Goal: Task Accomplishment & Management: Manage account settings

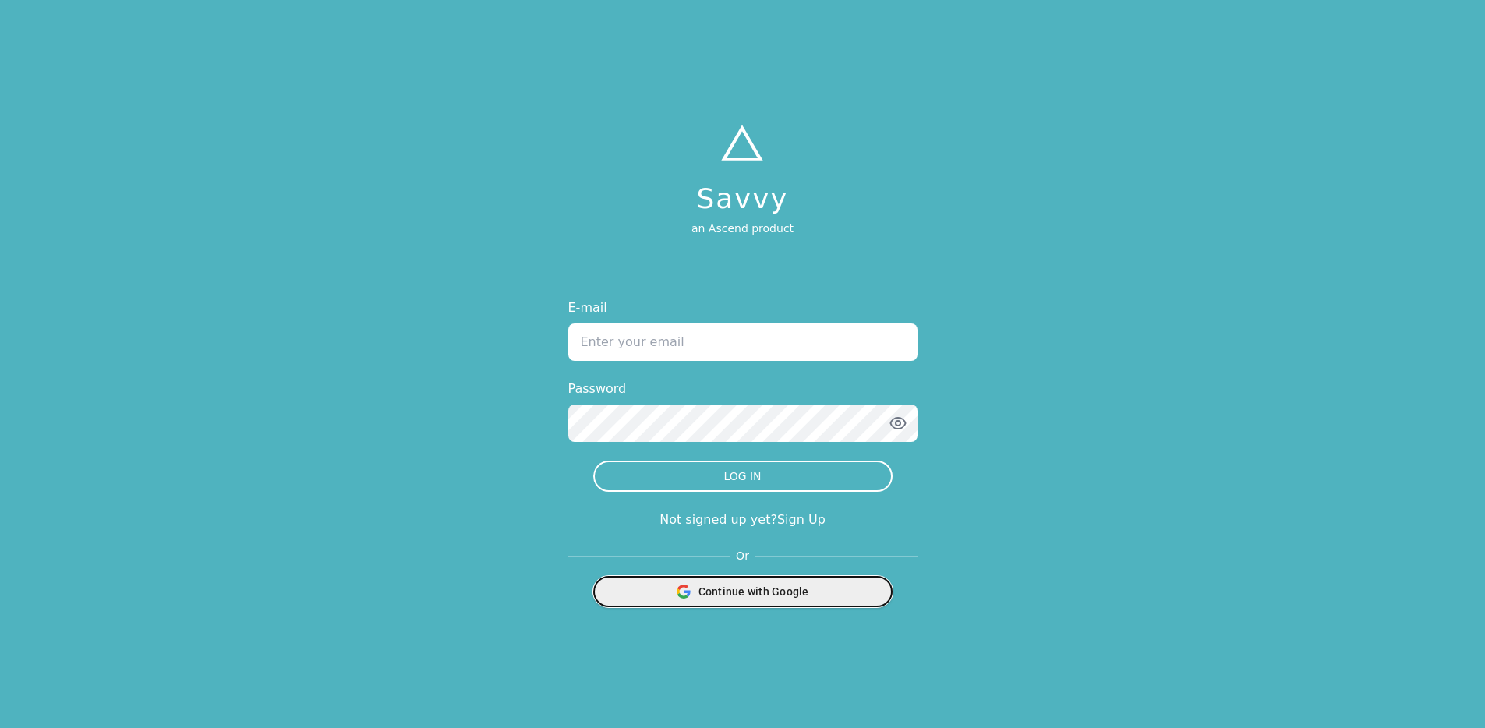
click at [779, 599] on span "Continue with Google" at bounding box center [753, 592] width 111 height 16
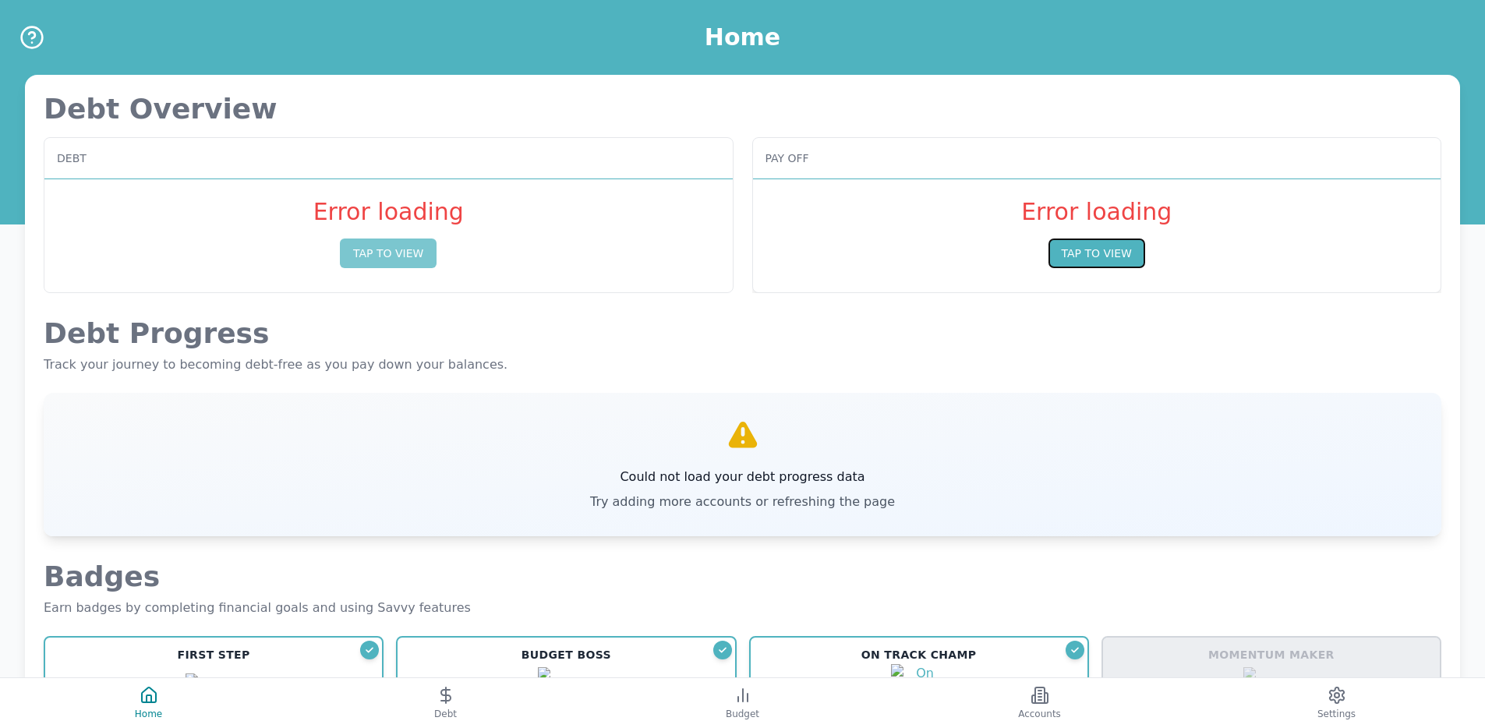
click at [1082, 263] on button "TAP TO VIEW" at bounding box center [1096, 253] width 97 height 30
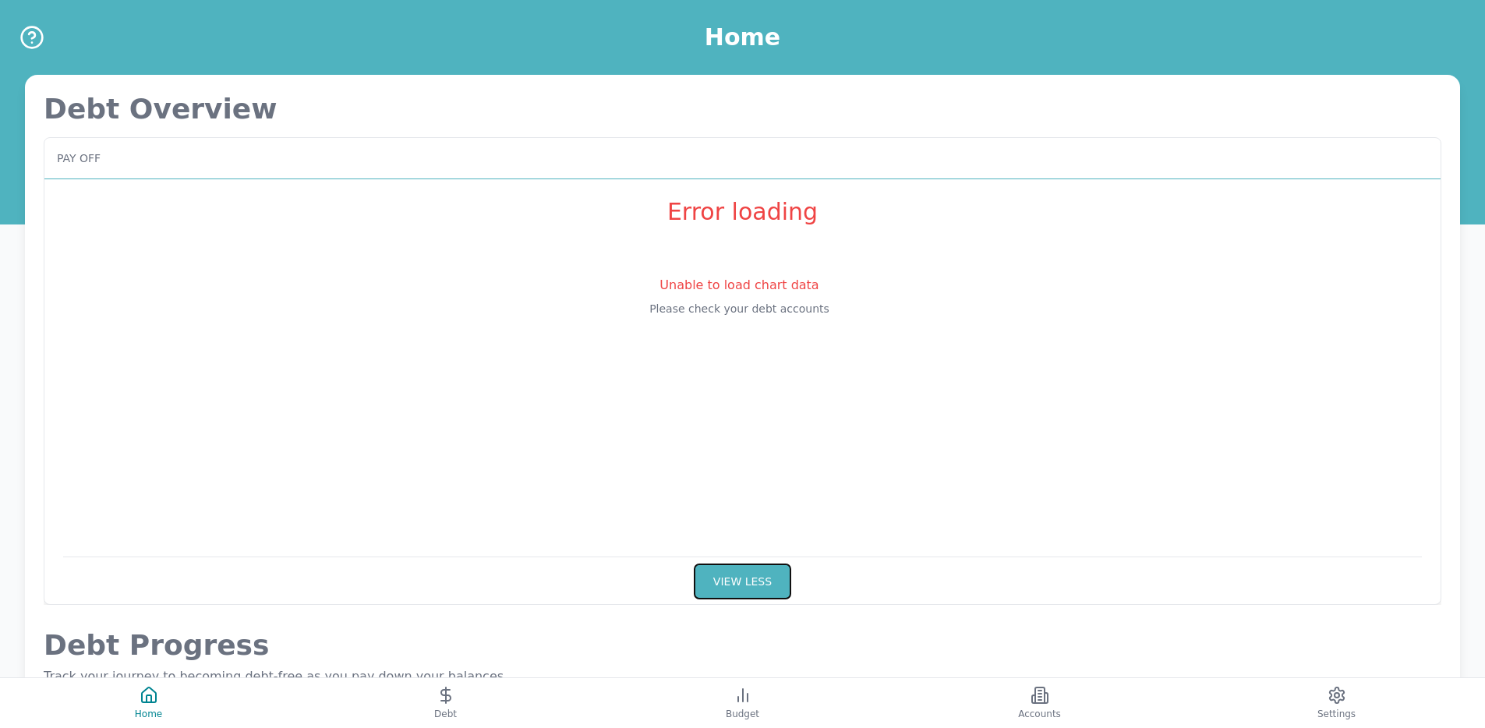
click at [757, 583] on button "VIEW LESS" at bounding box center [742, 581] width 97 height 36
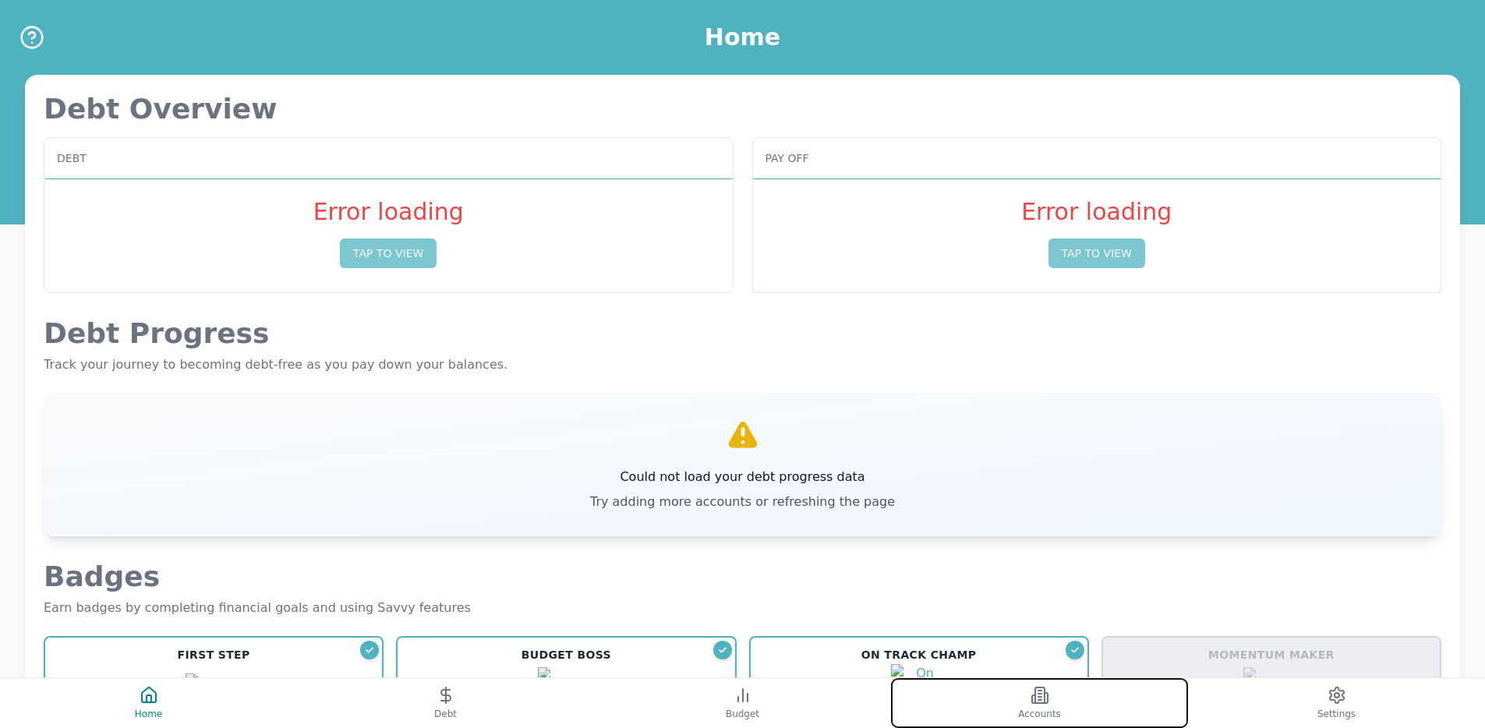
click at [996, 694] on button "Accounts" at bounding box center [1039, 703] width 297 height 50
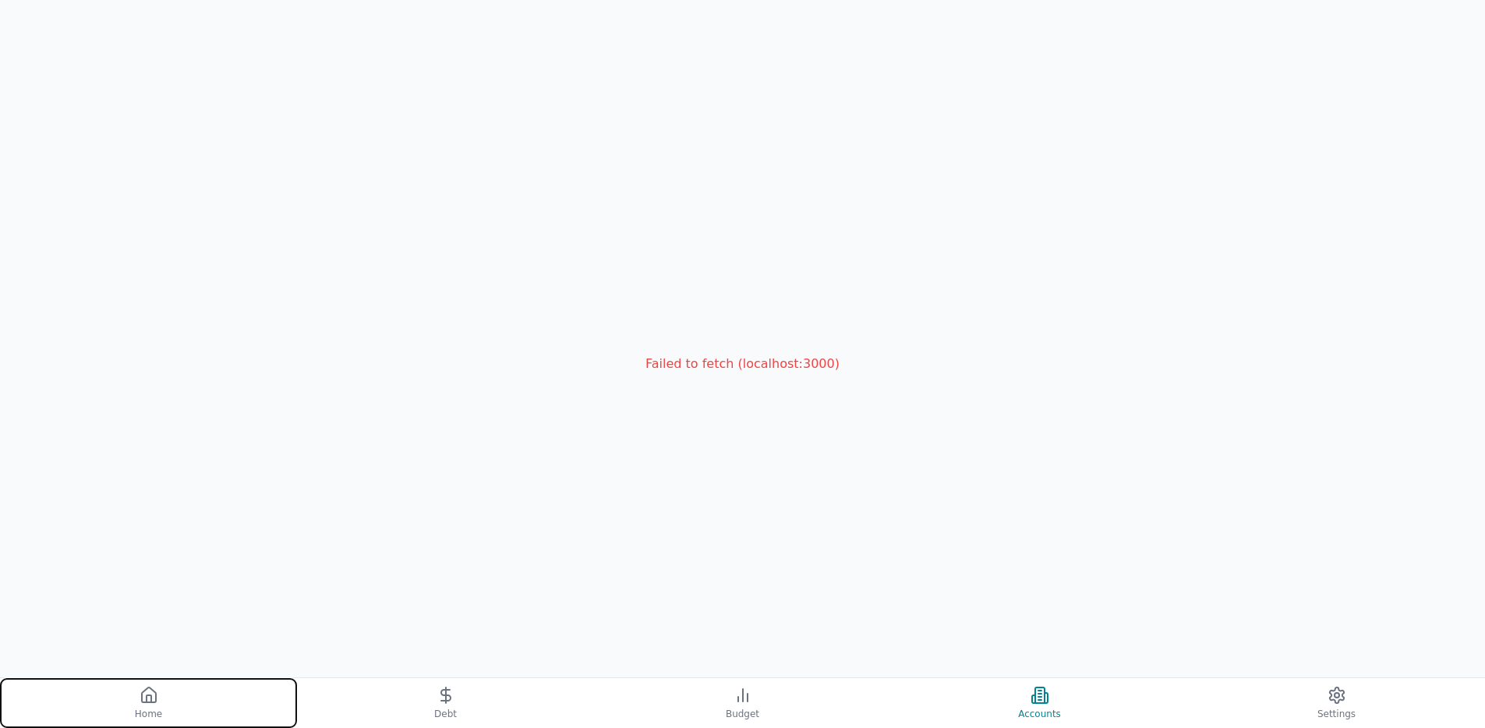
drag, startPoint x: 154, startPoint y: 698, endPoint x: 168, endPoint y: 679, distance: 24.0
click at [155, 698] on icon at bounding box center [148, 695] width 19 height 19
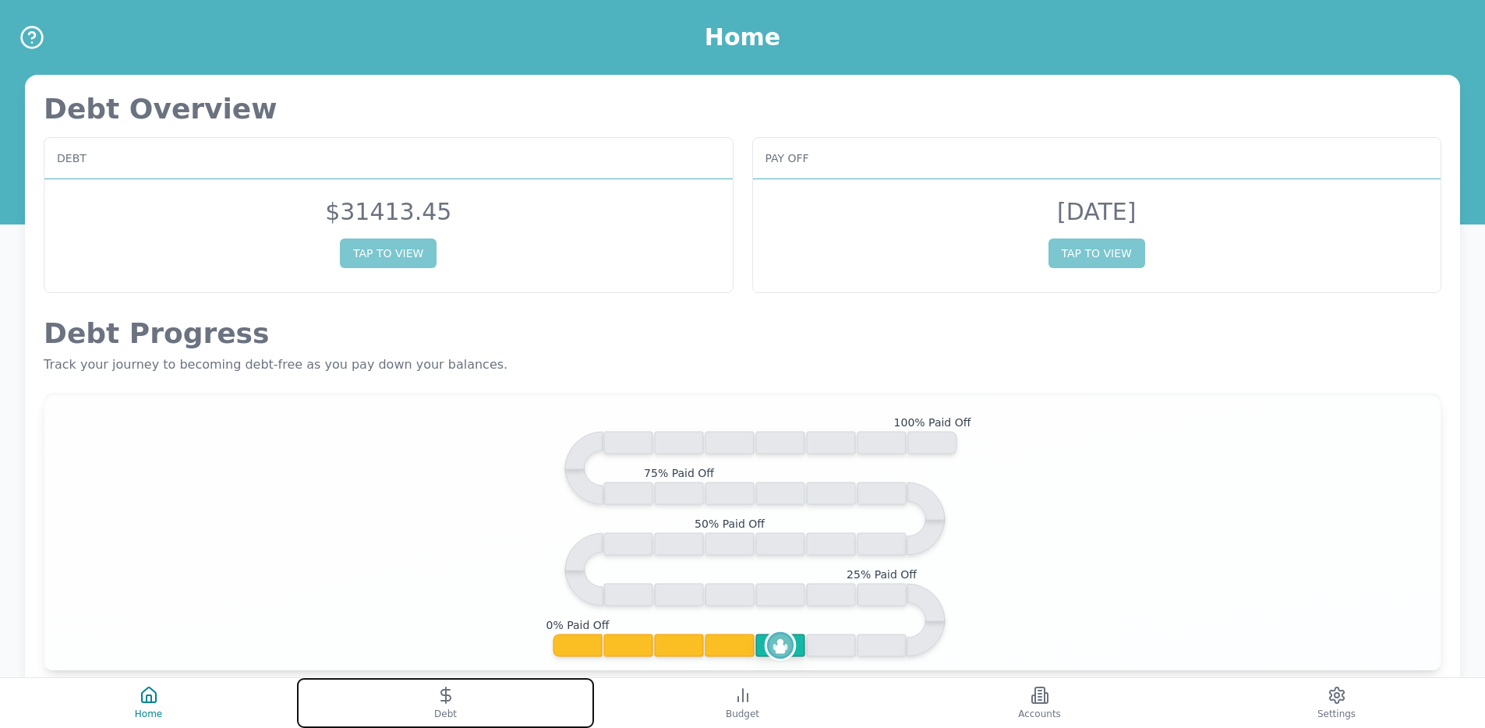
click at [455, 704] on button "Debt" at bounding box center [445, 703] width 297 height 50
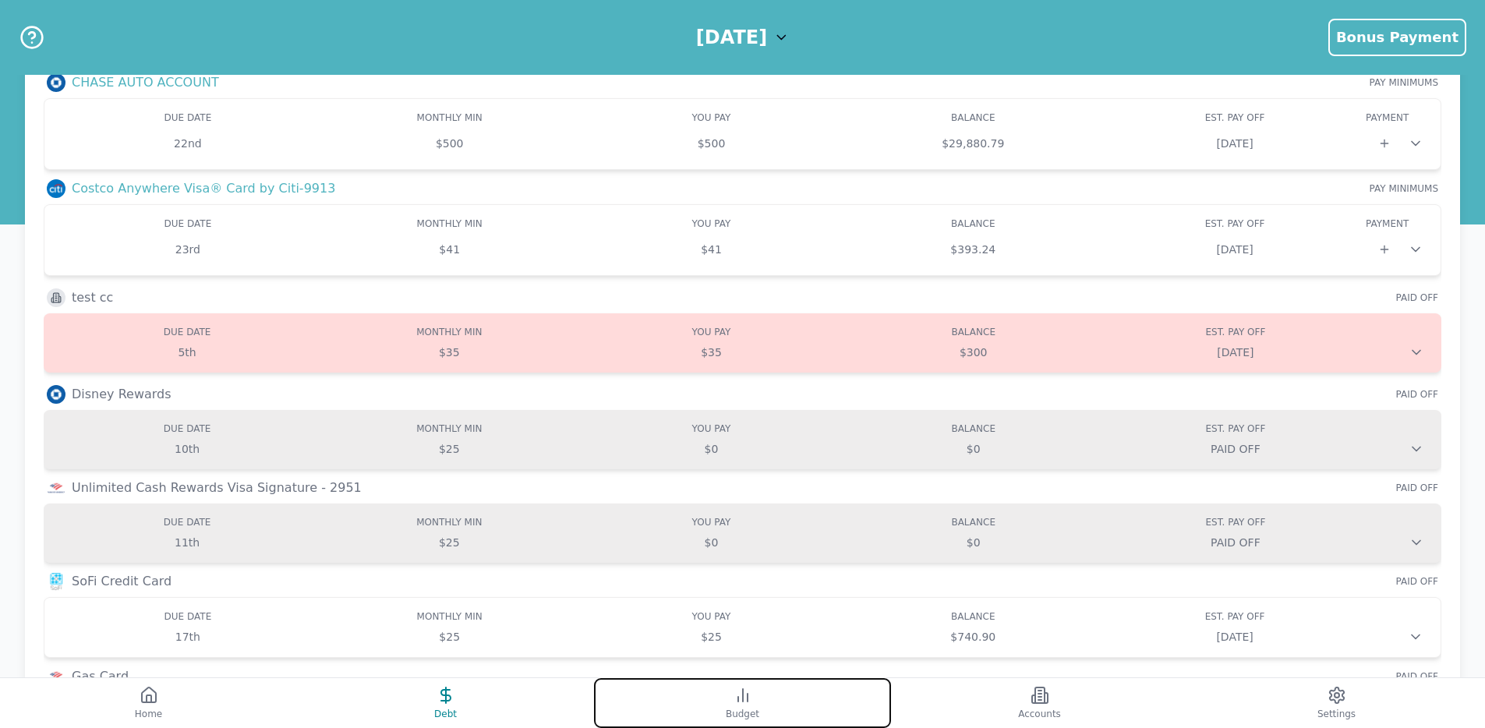
click at [778, 690] on button "Budget" at bounding box center [742, 703] width 297 height 50
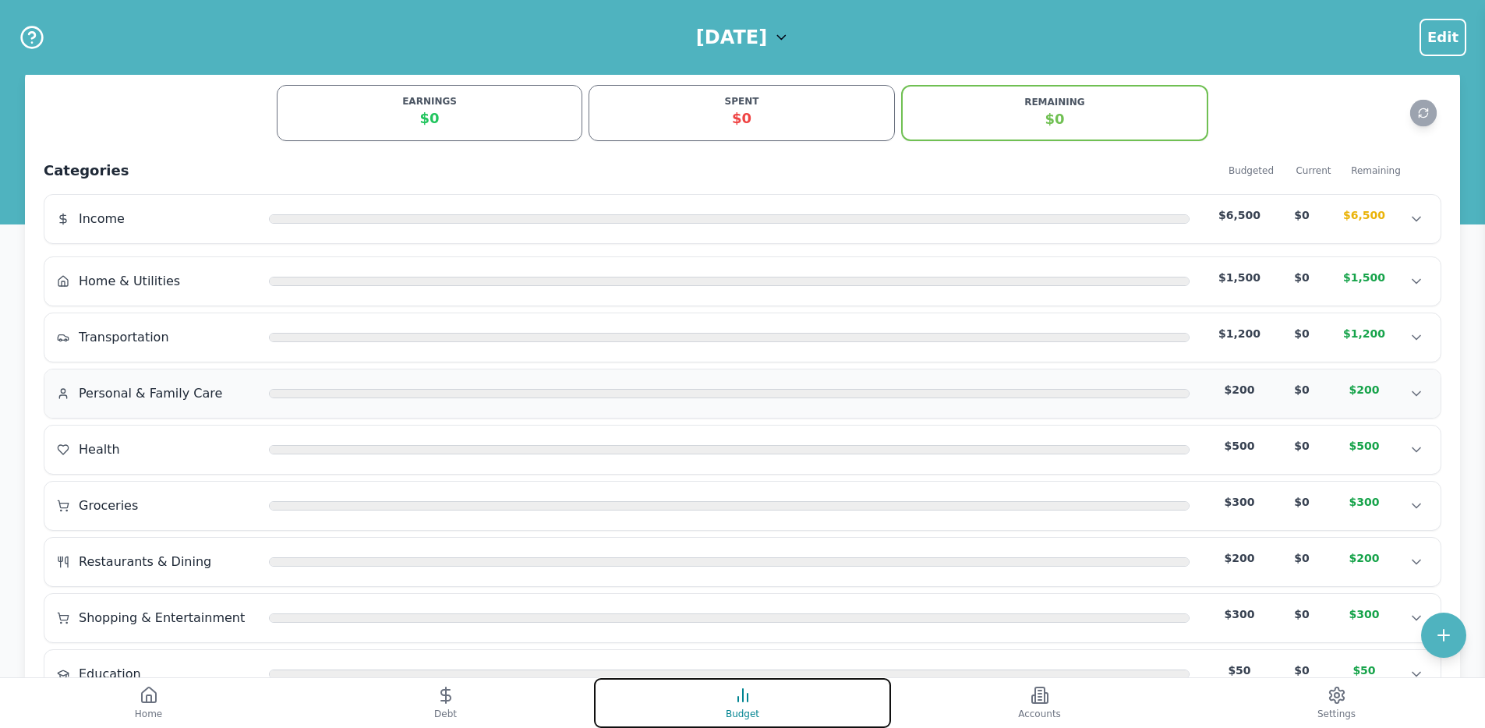
scroll to position [9, 0]
click at [1421, 217] on icon "Show transactions" at bounding box center [1416, 218] width 16 height 16
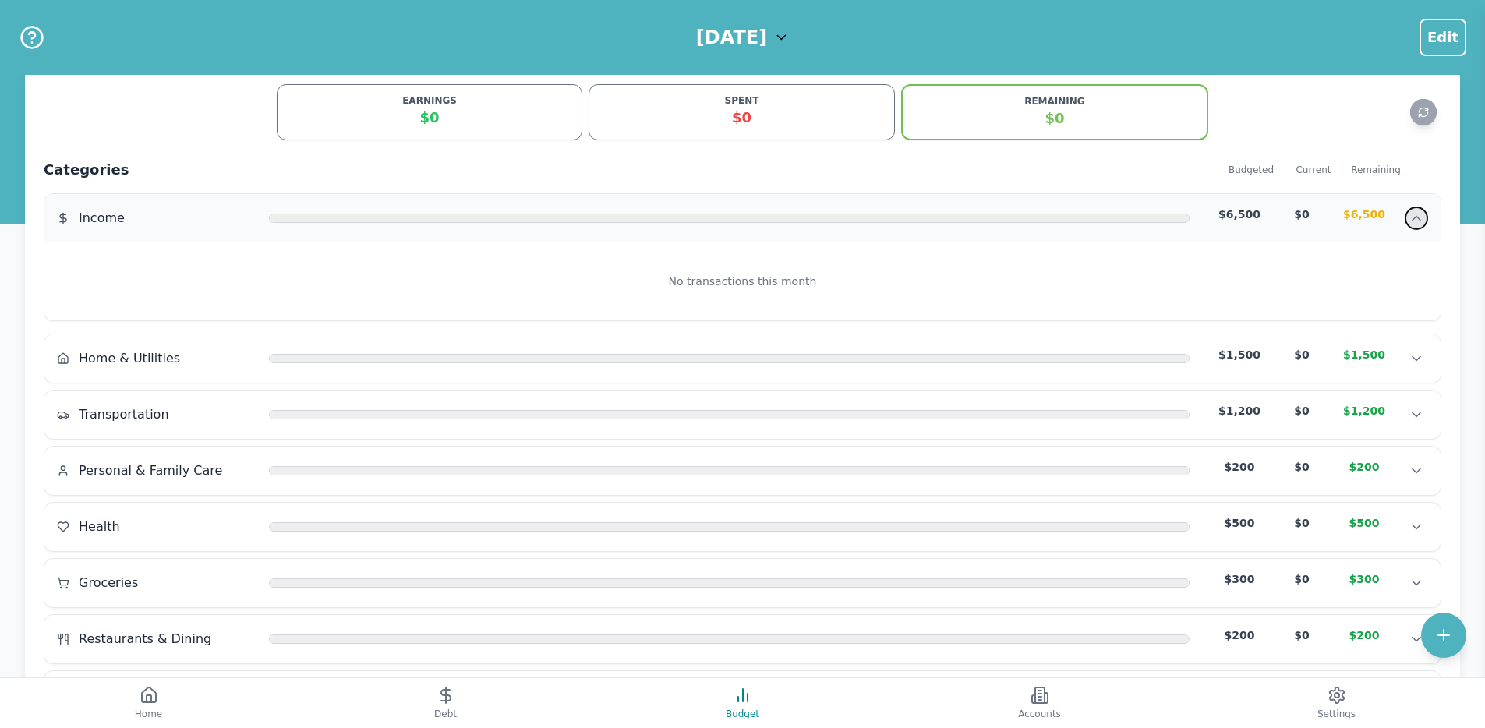
click at [1420, 217] on icon "Hide transactions" at bounding box center [1416, 218] width 16 height 16
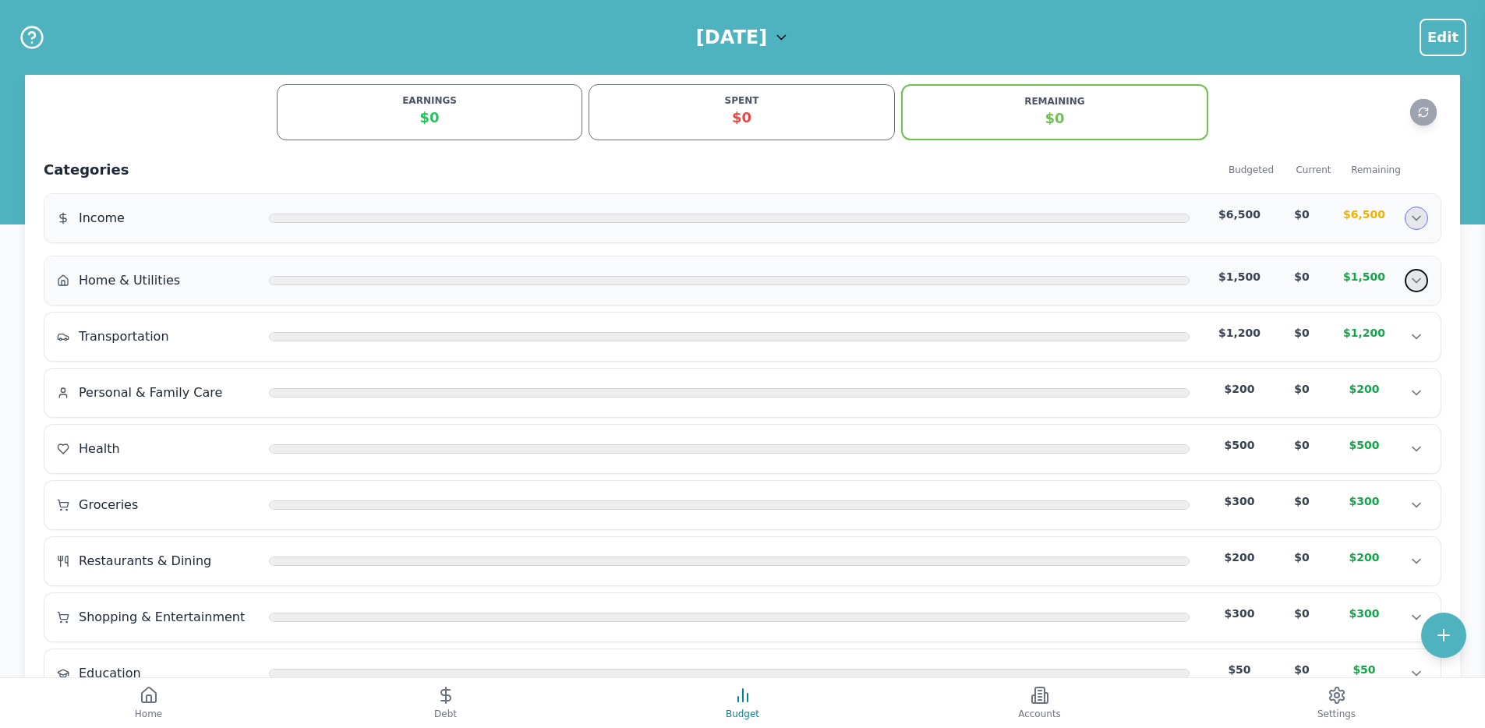
click at [1419, 283] on icon "Show transactions" at bounding box center [1416, 281] width 16 height 16
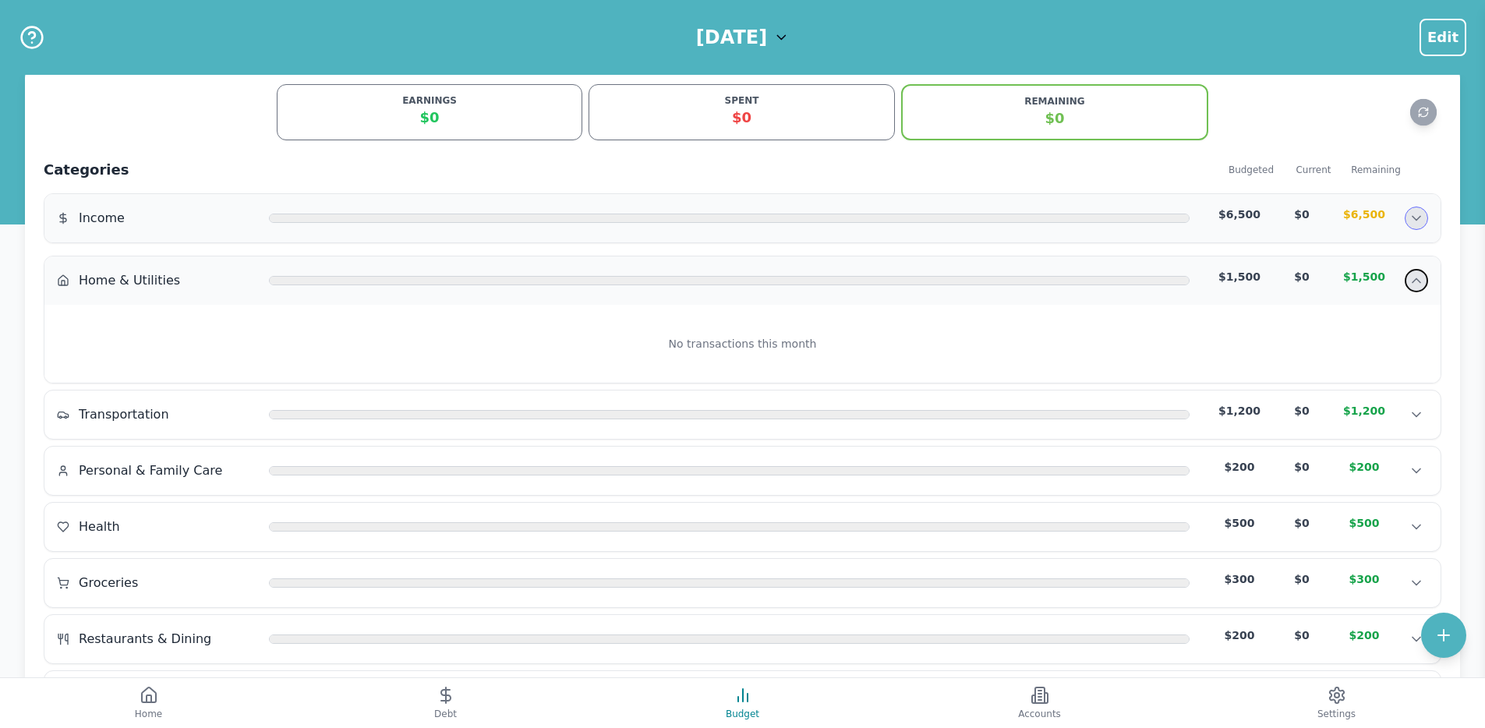
click at [1416, 283] on icon "Hide transactions" at bounding box center [1416, 281] width 16 height 16
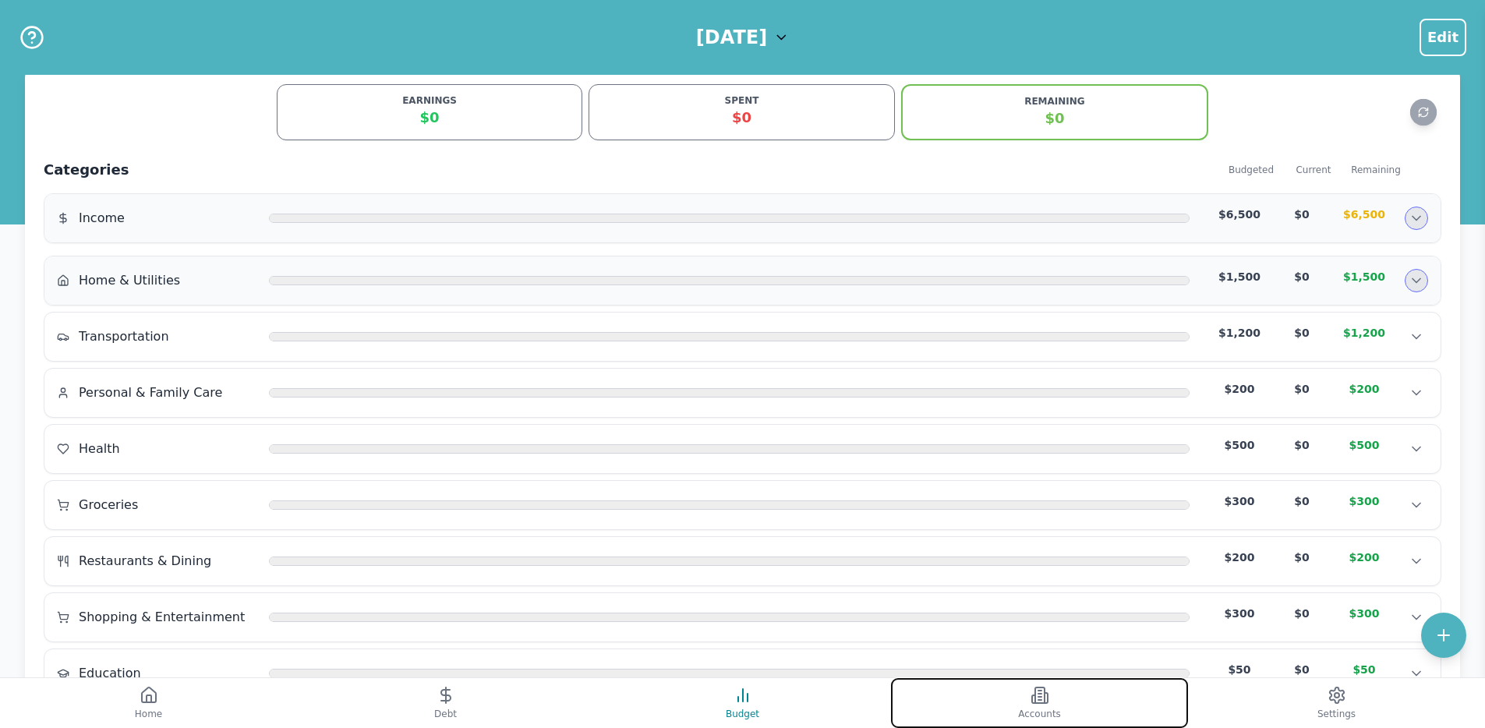
click at [1029, 687] on button "Accounts" at bounding box center [1039, 703] width 297 height 50
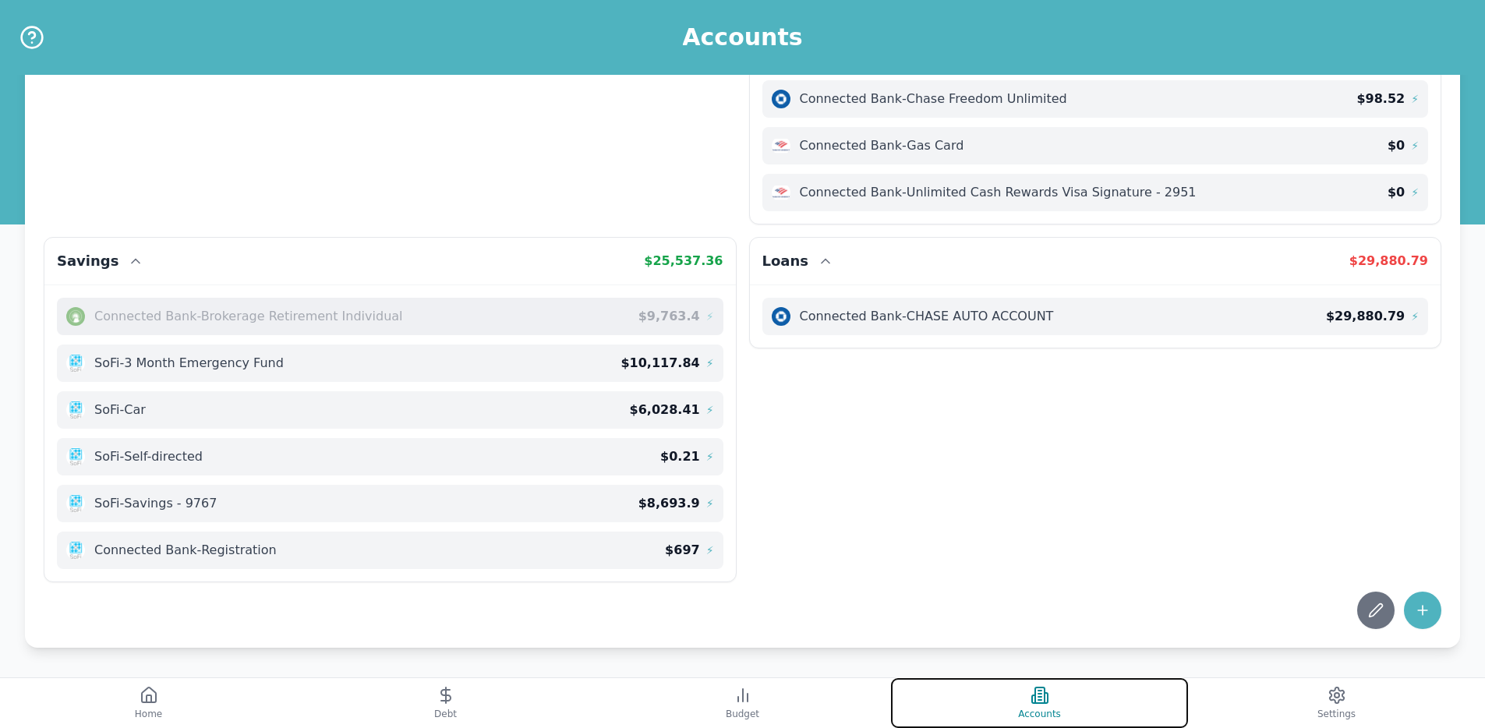
scroll to position [262, 0]
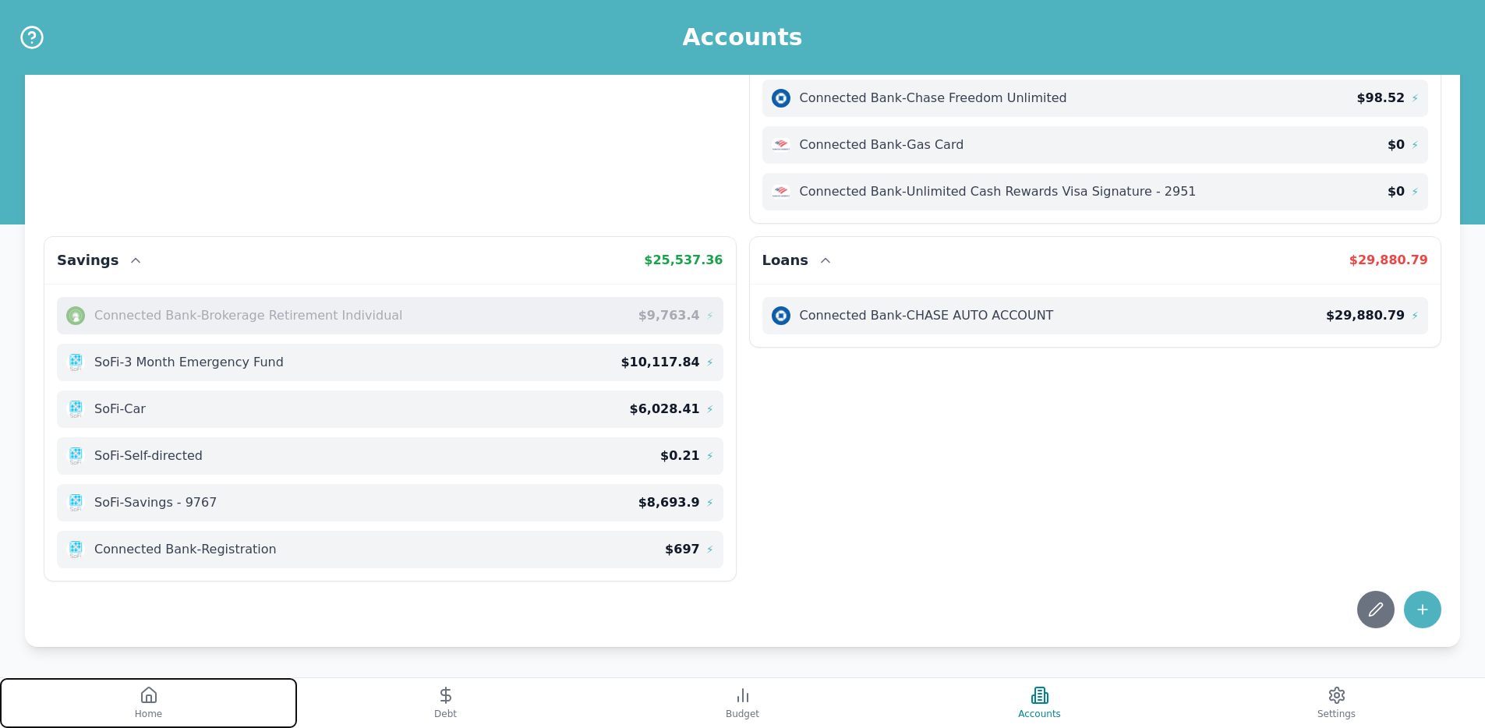
click at [210, 695] on button "Home" at bounding box center [148, 703] width 297 height 50
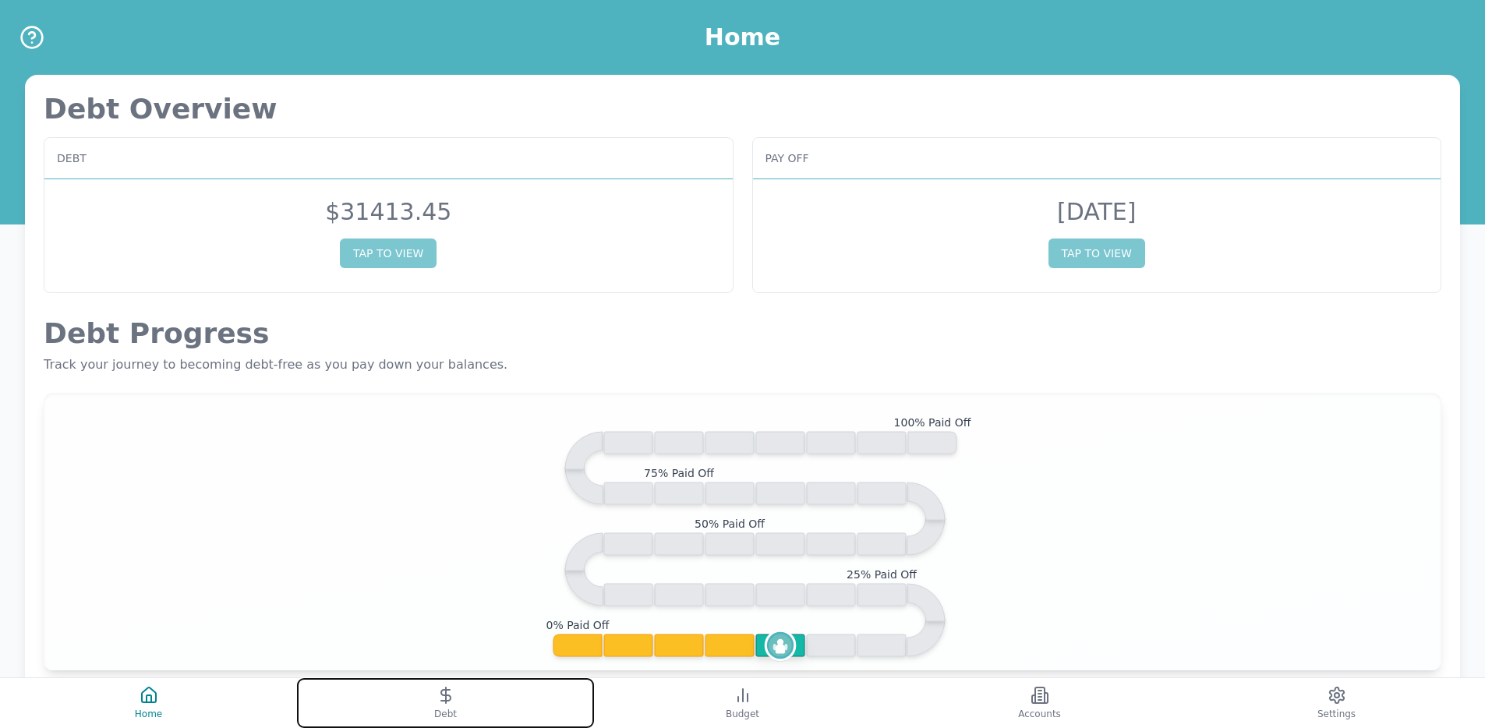
drag, startPoint x: 475, startPoint y: 710, endPoint x: 524, endPoint y: 710, distance: 49.1
click at [475, 710] on button "Debt" at bounding box center [445, 703] width 297 height 50
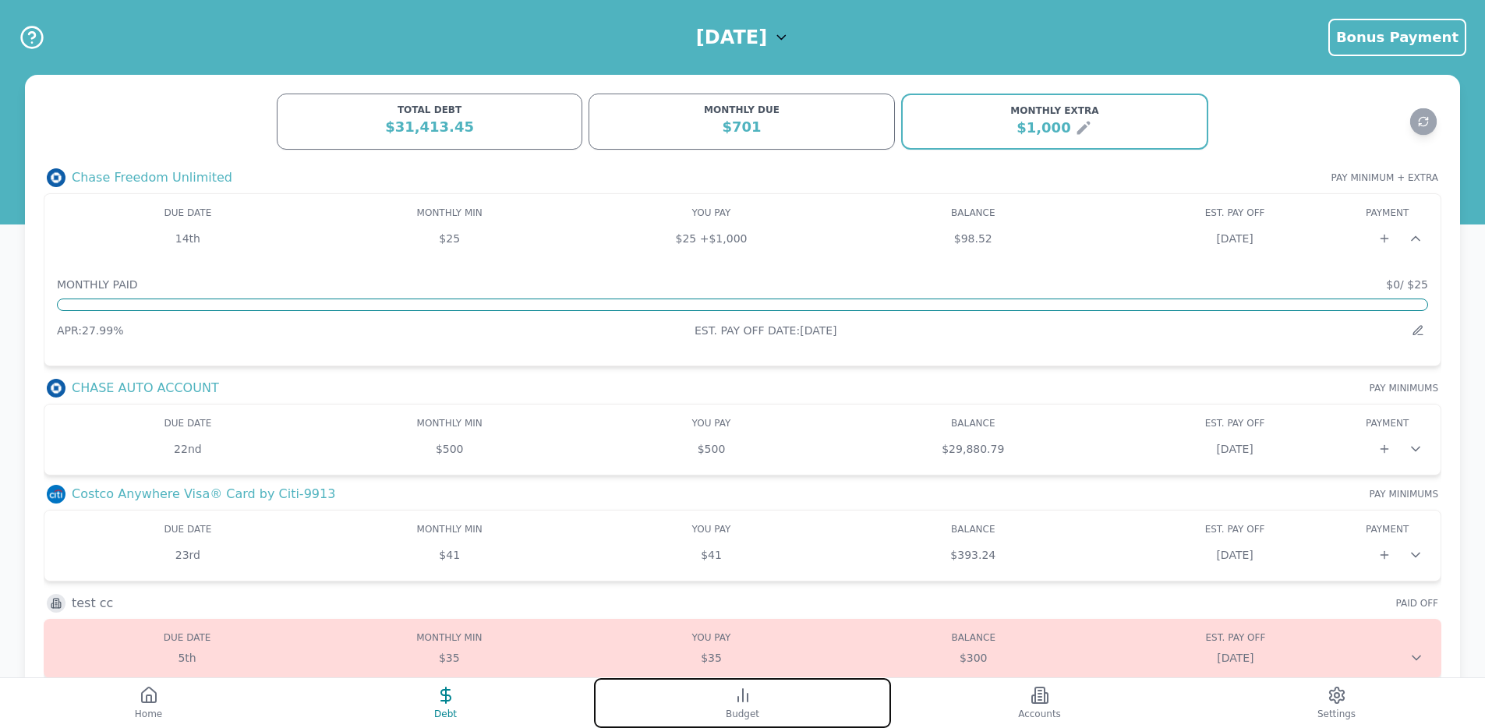
click at [768, 690] on button "Budget" at bounding box center [742, 703] width 297 height 50
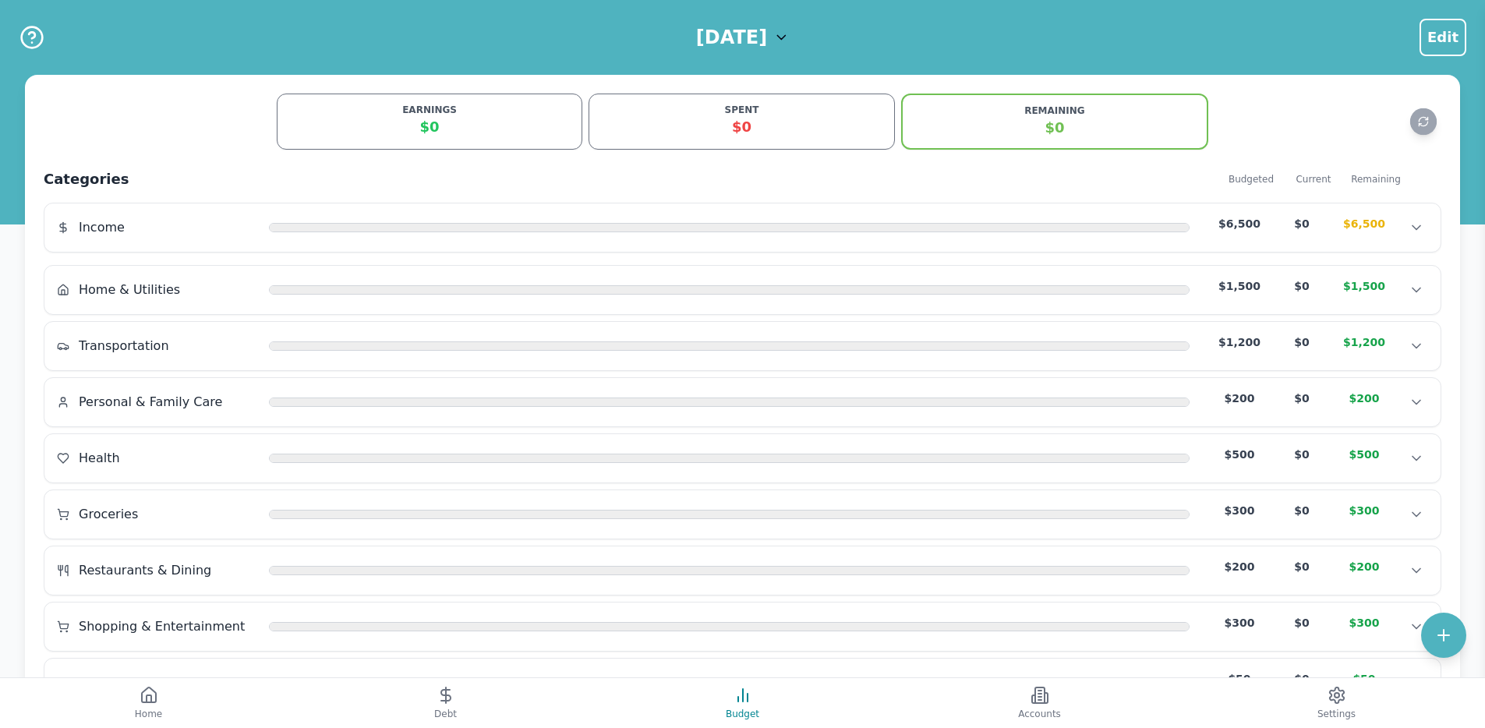
click at [789, 34] on div "September 2025" at bounding box center [742, 37] width 93 height 25
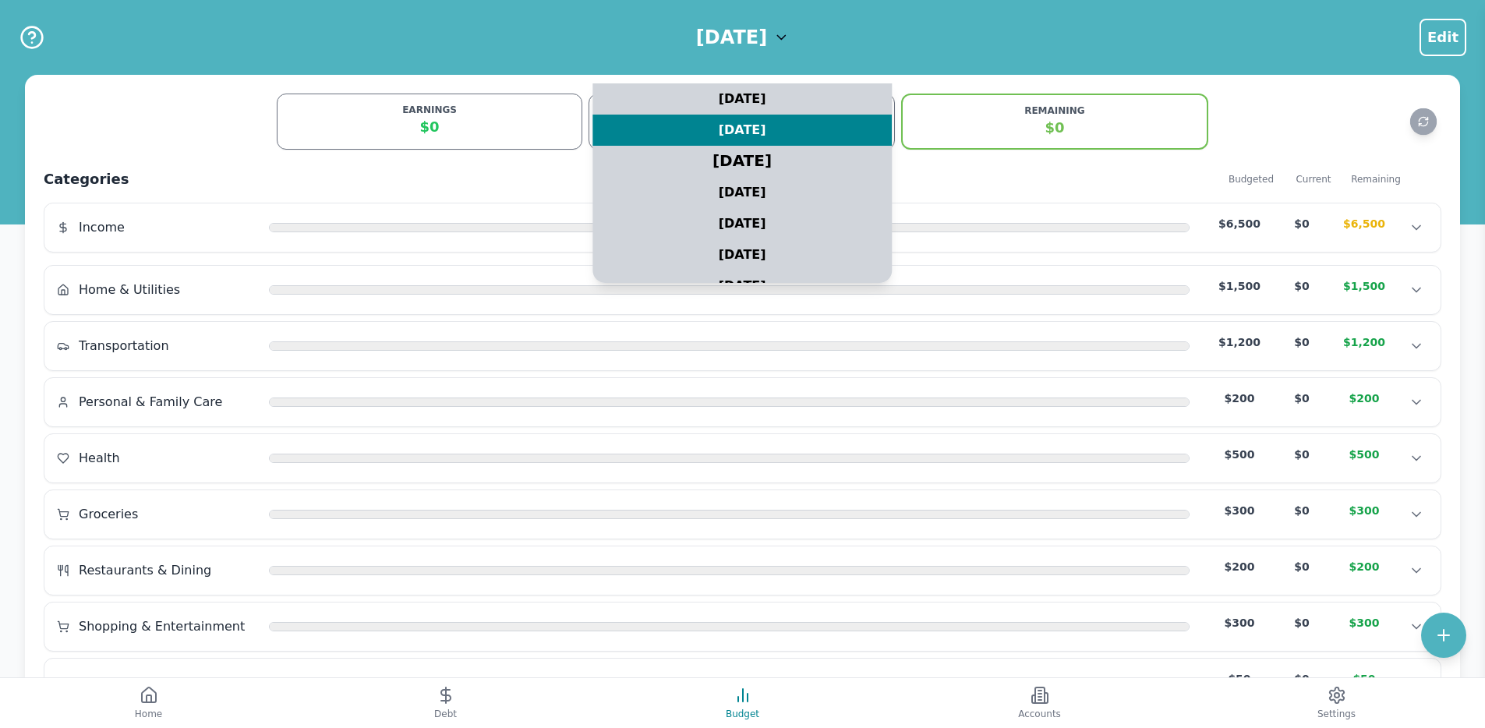
click at [740, 163] on div "August 2025" at bounding box center [743, 161] width 374 height 39
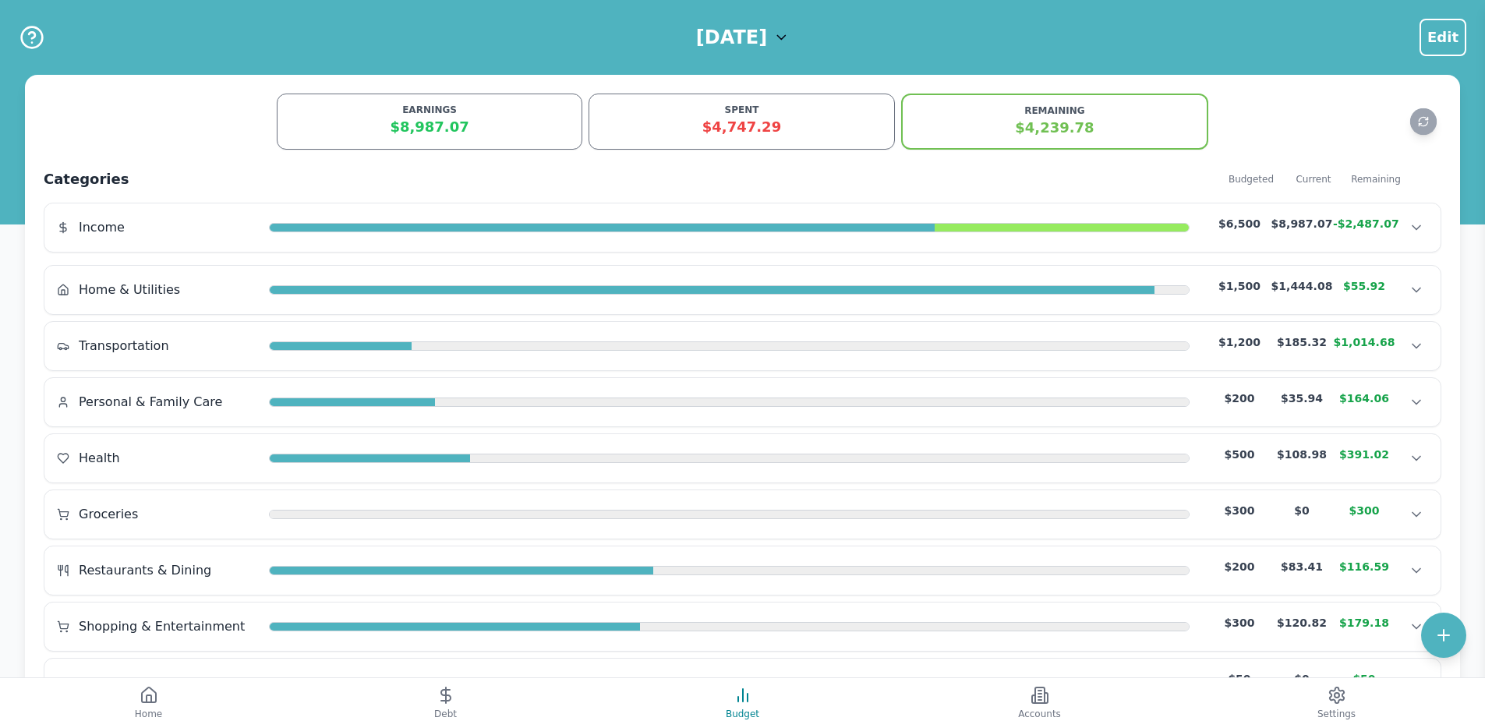
click at [740, 41] on h1 "August 2025" at bounding box center [731, 37] width 71 height 25
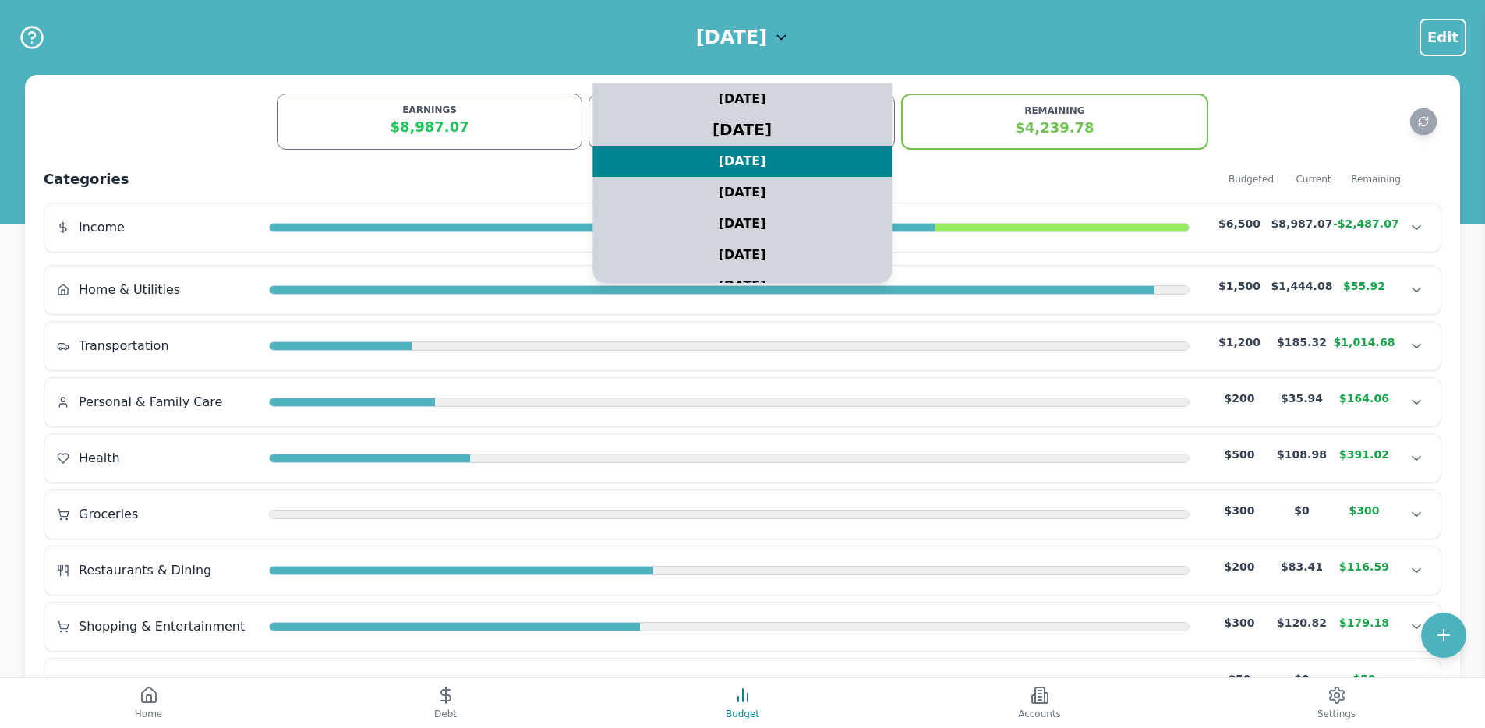
click at [736, 129] on div "September 2025" at bounding box center [743, 130] width 374 height 39
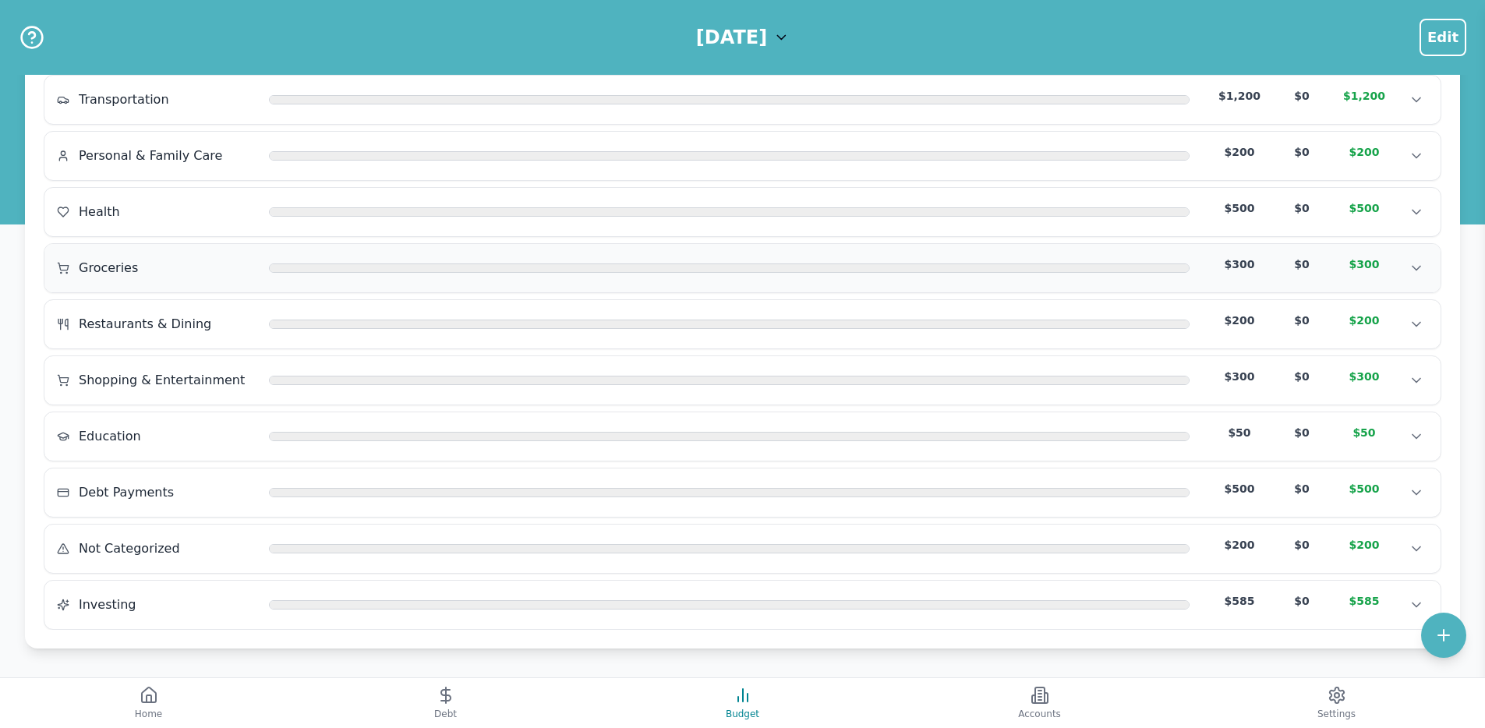
scroll to position [248, 0]
click at [997, 682] on button "Accounts" at bounding box center [1039, 703] width 297 height 50
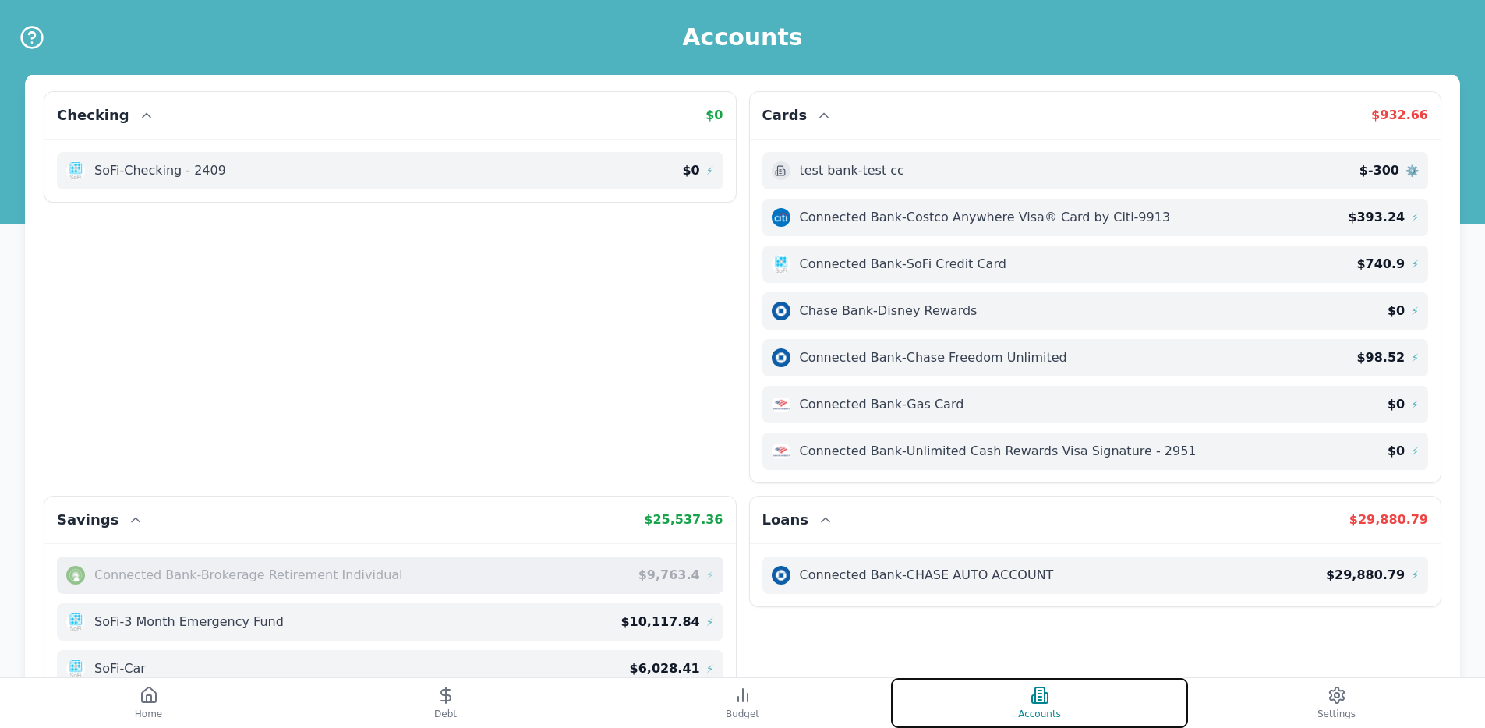
scroll to position [3, 0]
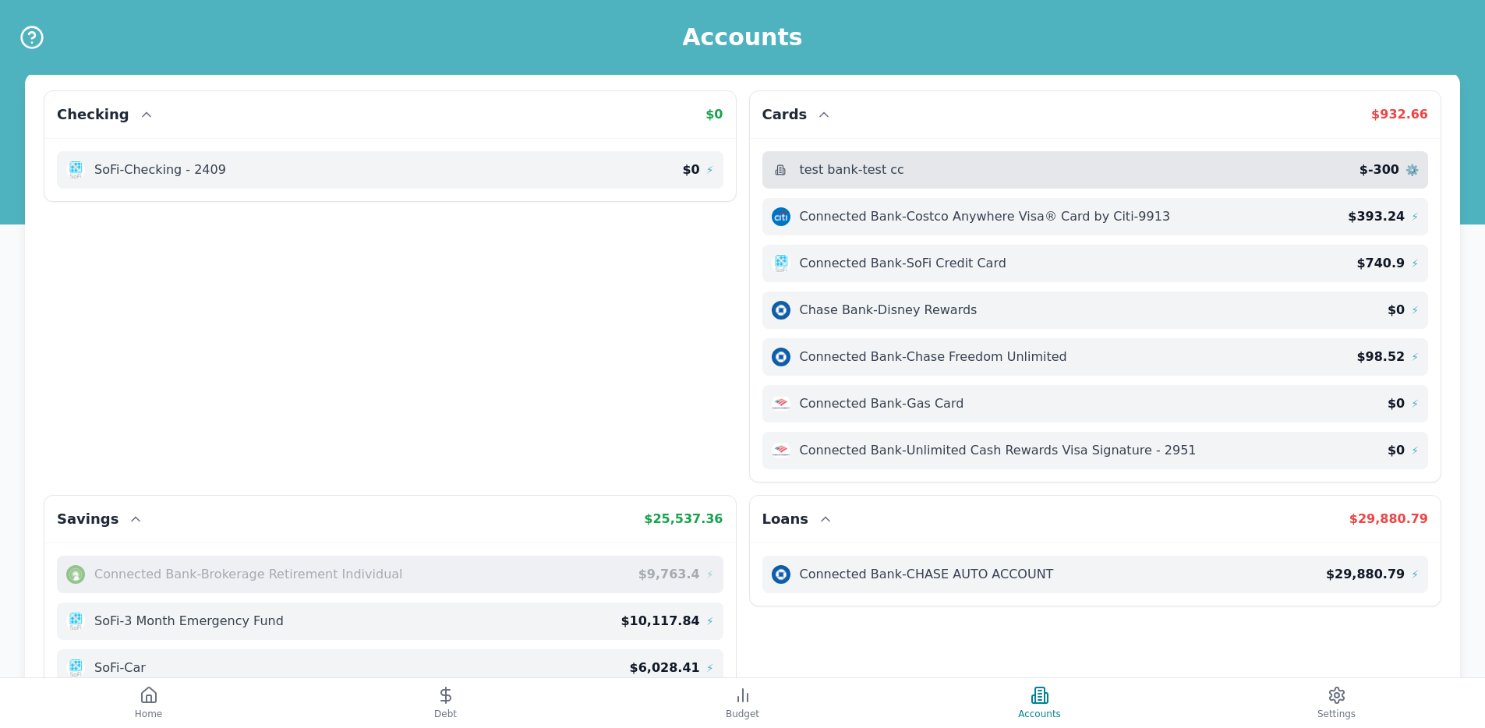
click at [1045, 178] on div "test bank - test cc" at bounding box center [1066, 170] width 588 height 19
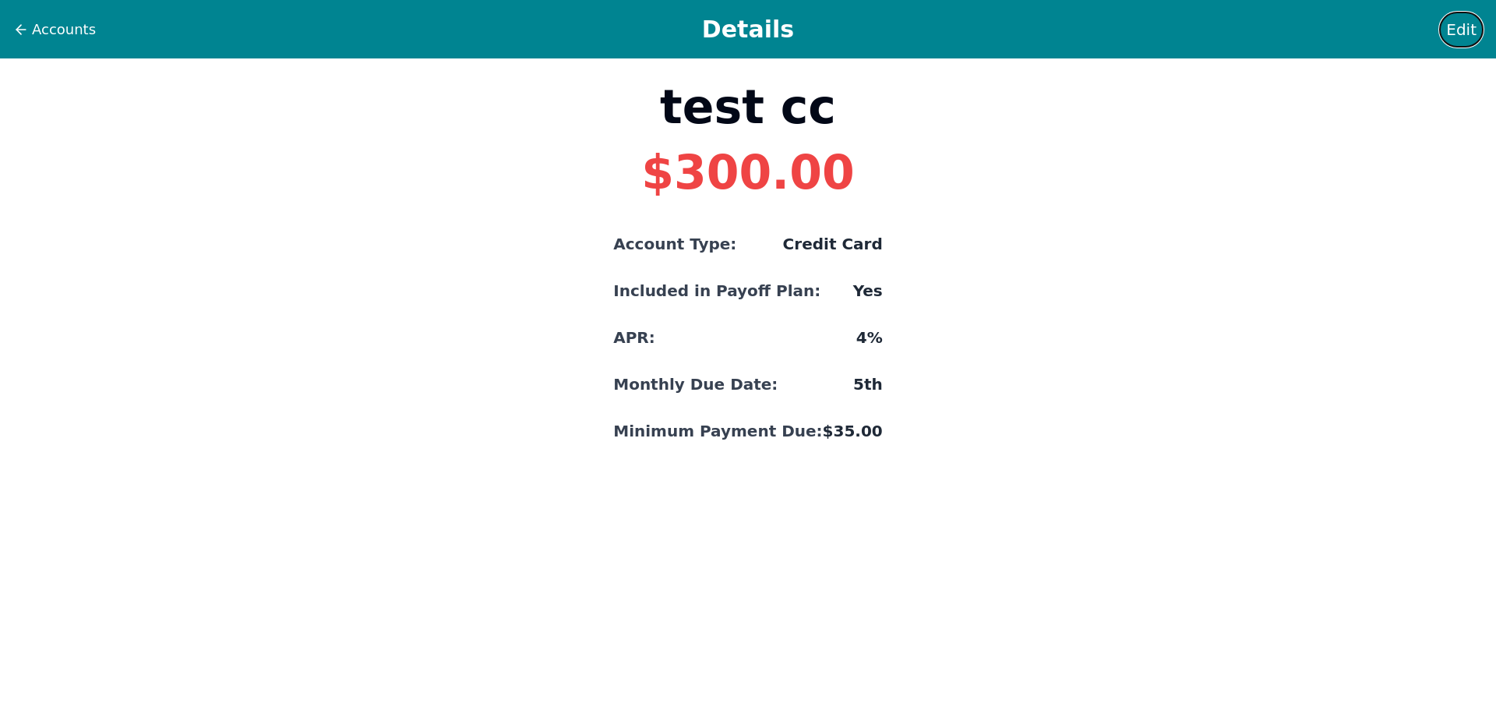
click at [1465, 19] on span "Edit" at bounding box center [1461, 30] width 30 height 22
select select "credit"
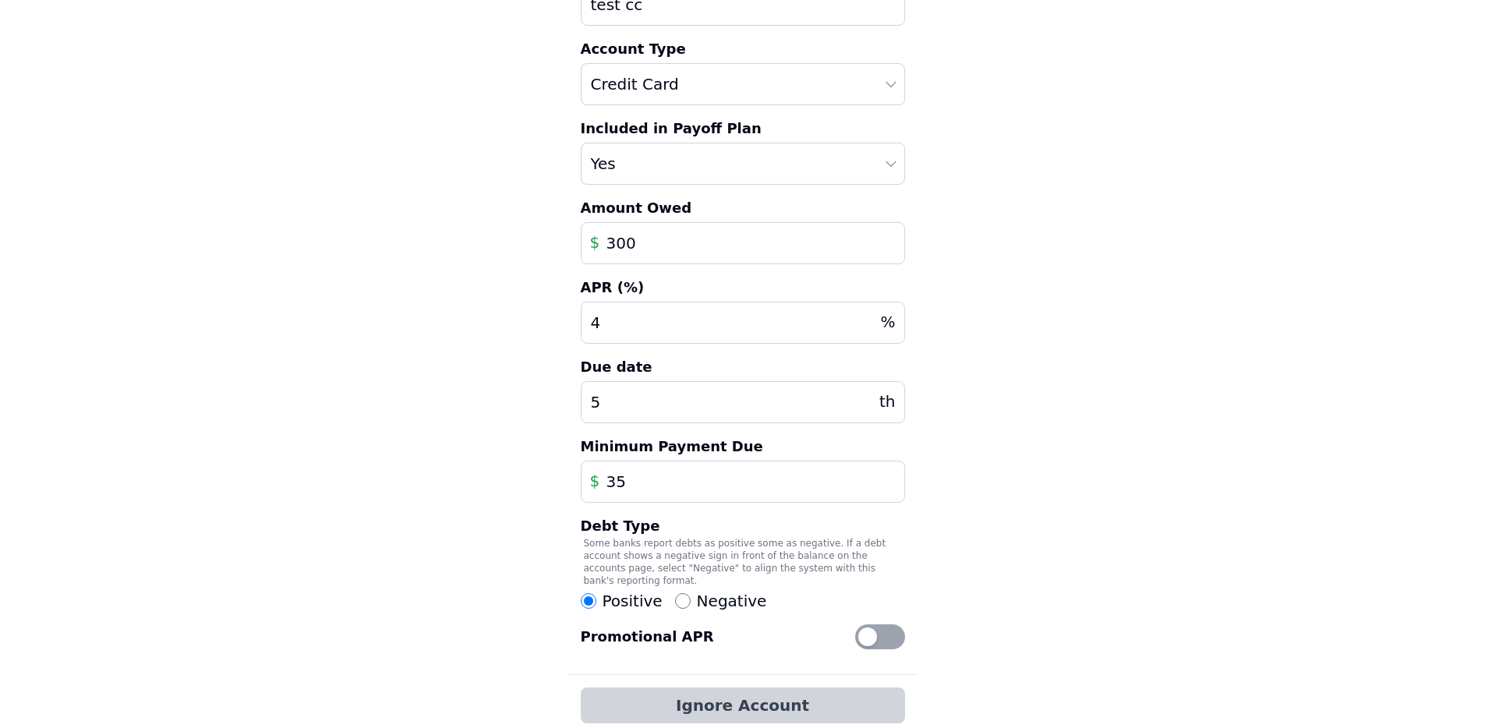
scroll to position [194, 0]
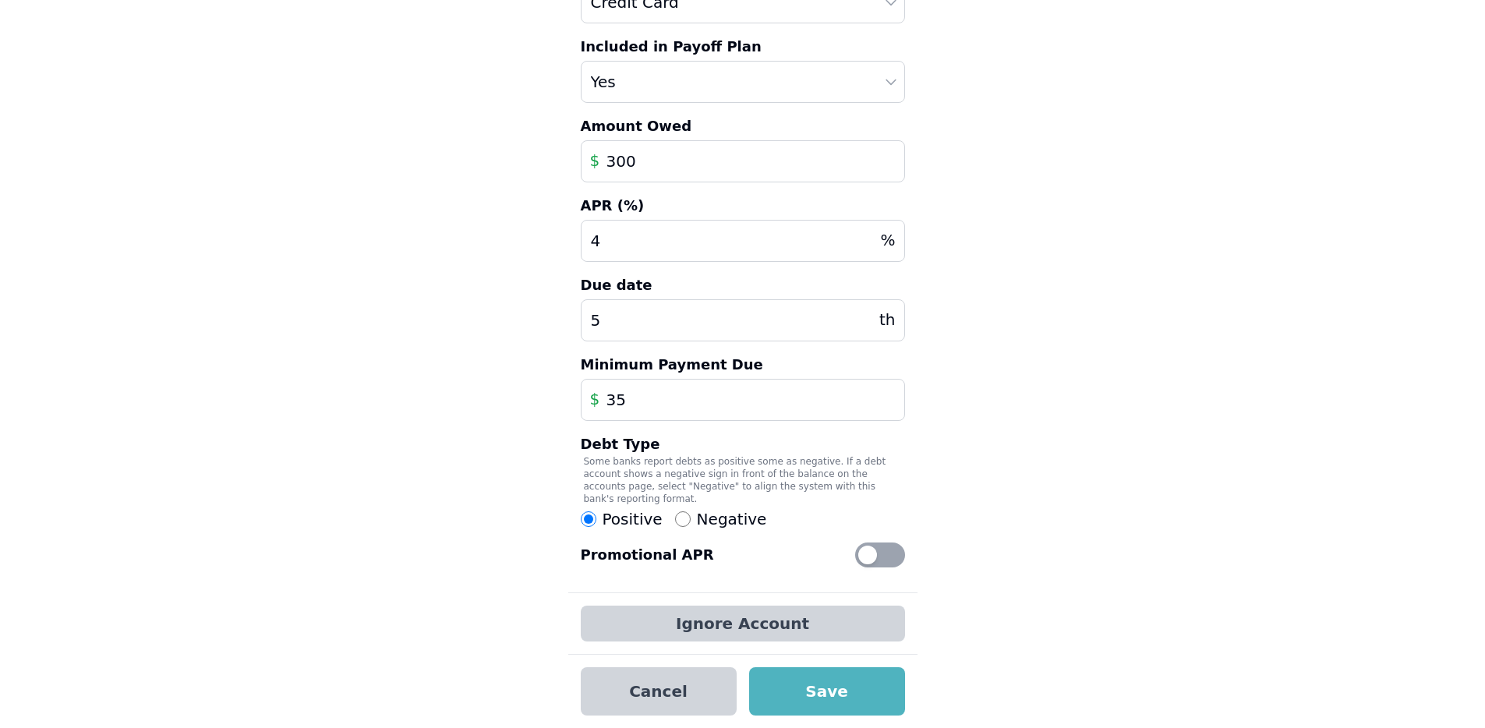
click at [687, 522] on label "Negative" at bounding box center [721, 519] width 92 height 22
click at [687, 522] on input "Negative" at bounding box center [683, 519] width 16 height 16
radio input "true"
click at [624, 521] on span "Positive" at bounding box center [632, 519] width 60 height 22
click at [596, 521] on input "Positive" at bounding box center [589, 519] width 16 height 16
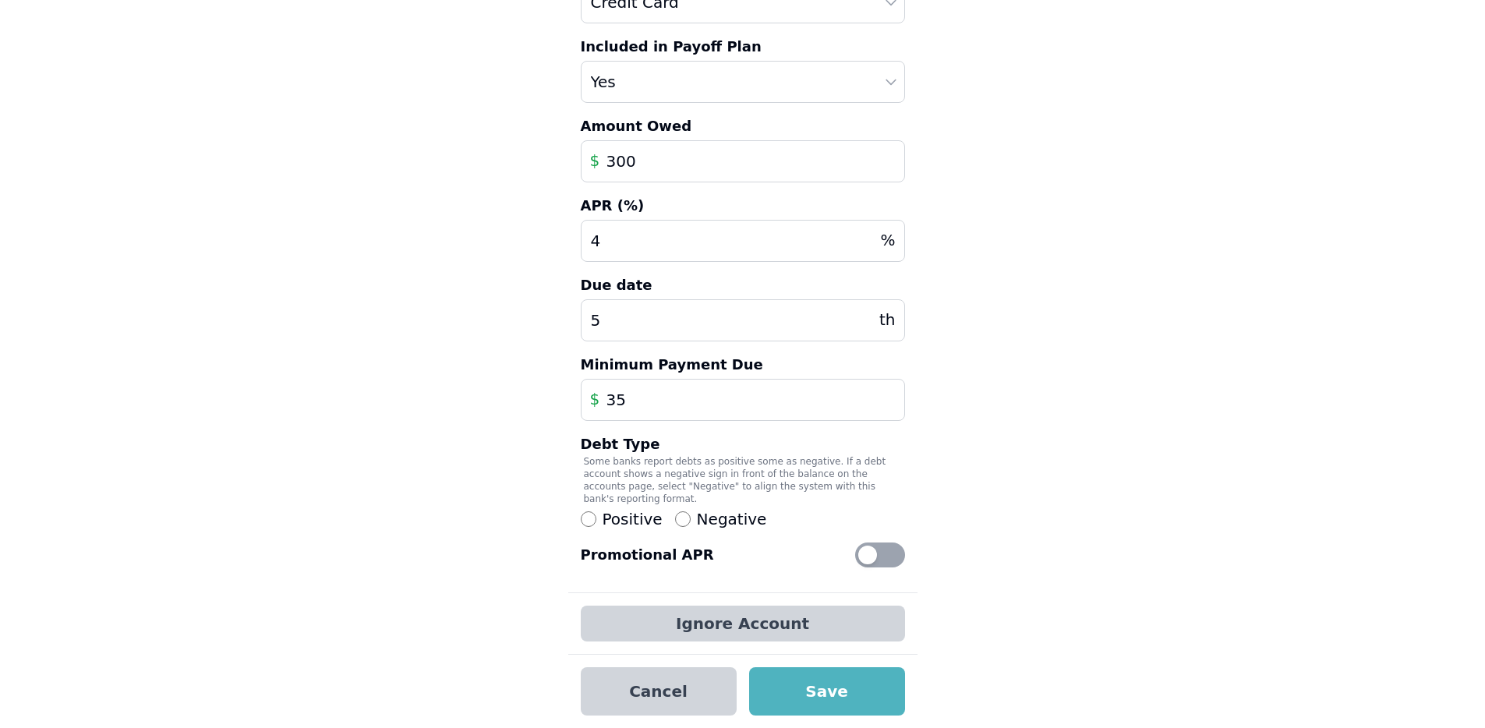
radio input "true"
radio input "false"
click at [714, 671] on button "Cancel" at bounding box center [659, 691] width 156 height 48
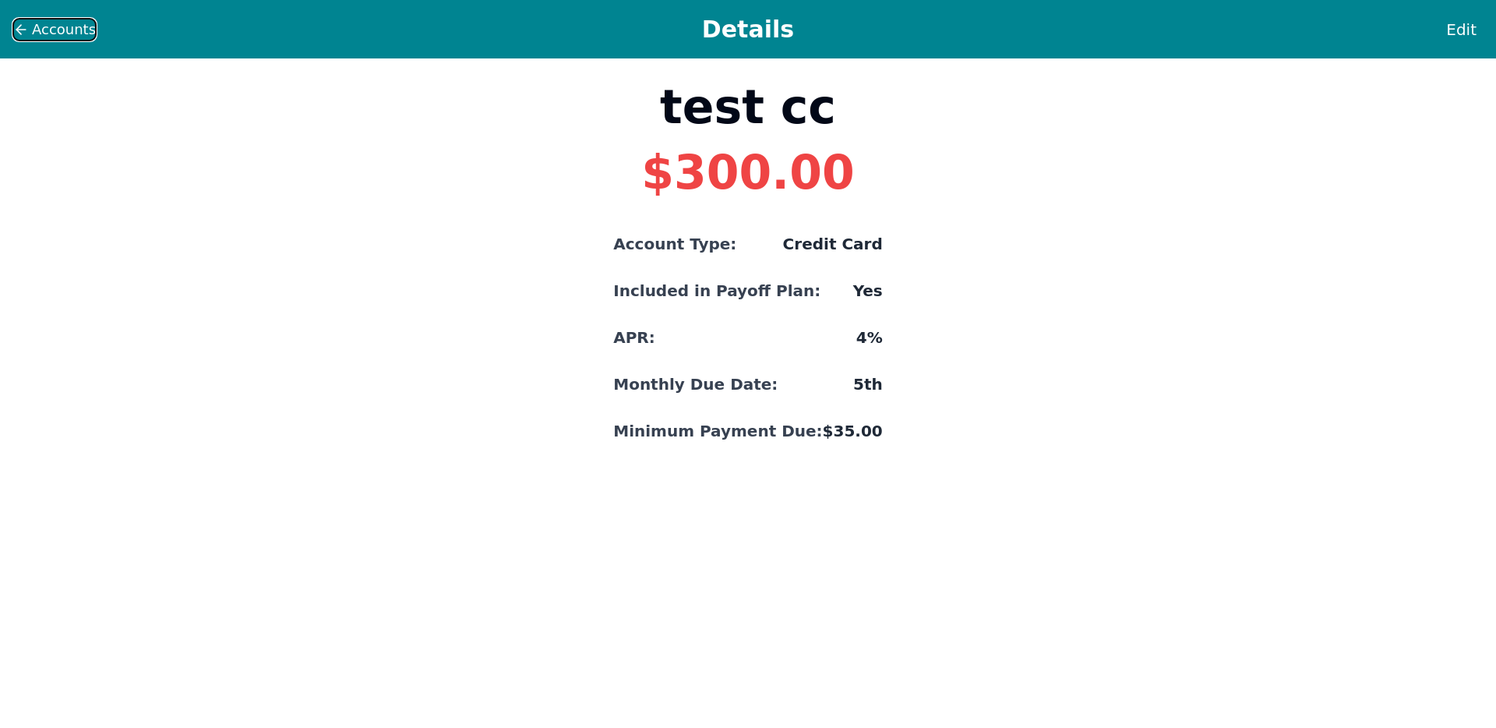
click at [58, 37] on span "Accounts" at bounding box center [64, 30] width 64 height 22
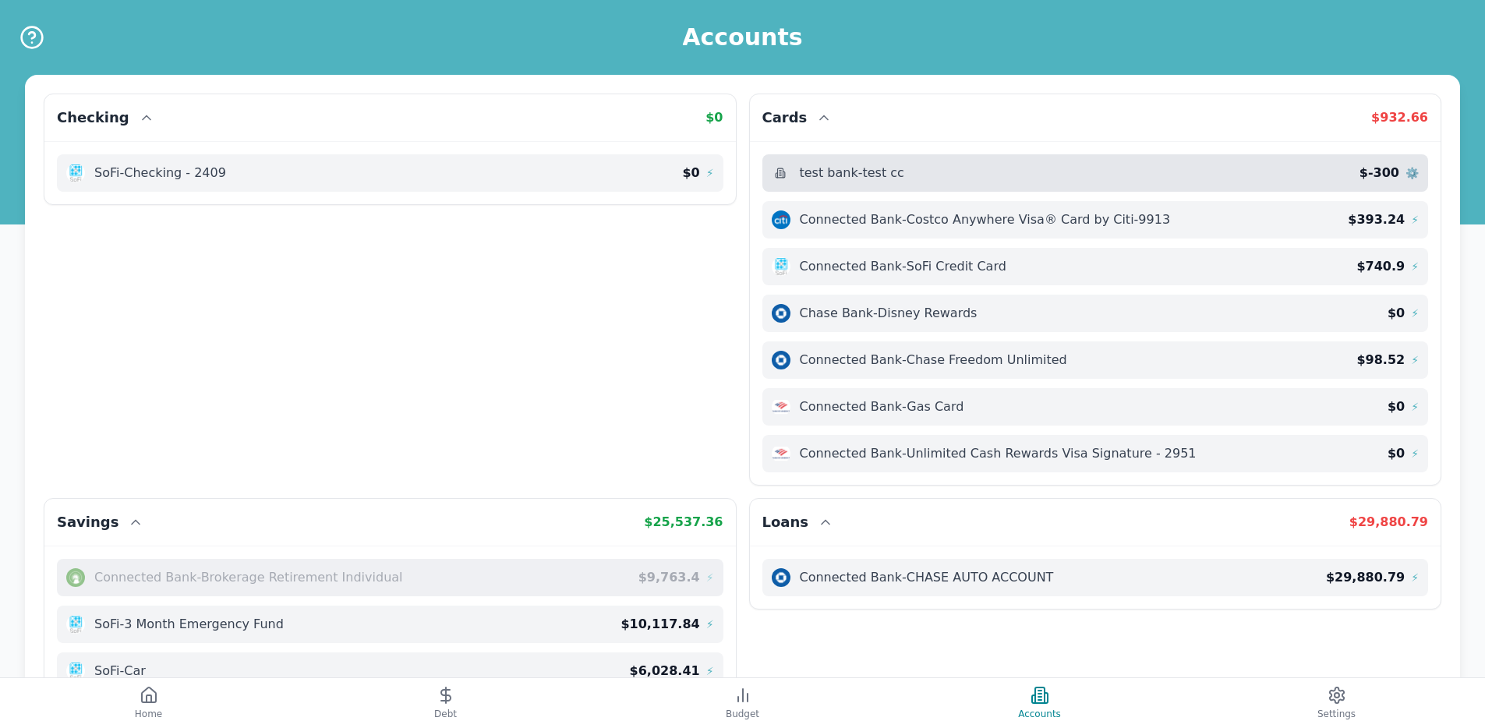
click at [1399, 171] on span "$ -300" at bounding box center [1379, 173] width 40 height 19
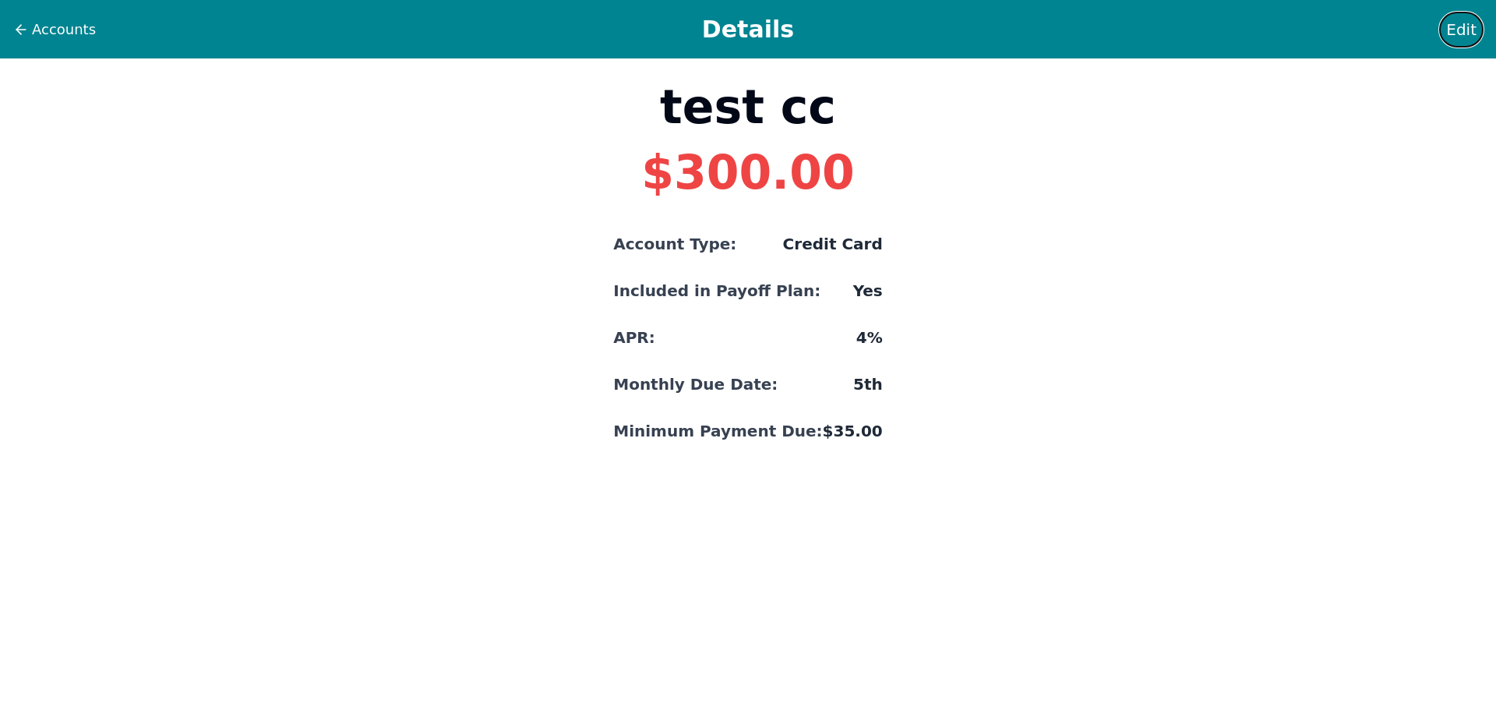
click at [1478, 19] on button "Edit" at bounding box center [1461, 30] width 44 height 36
select select "credit"
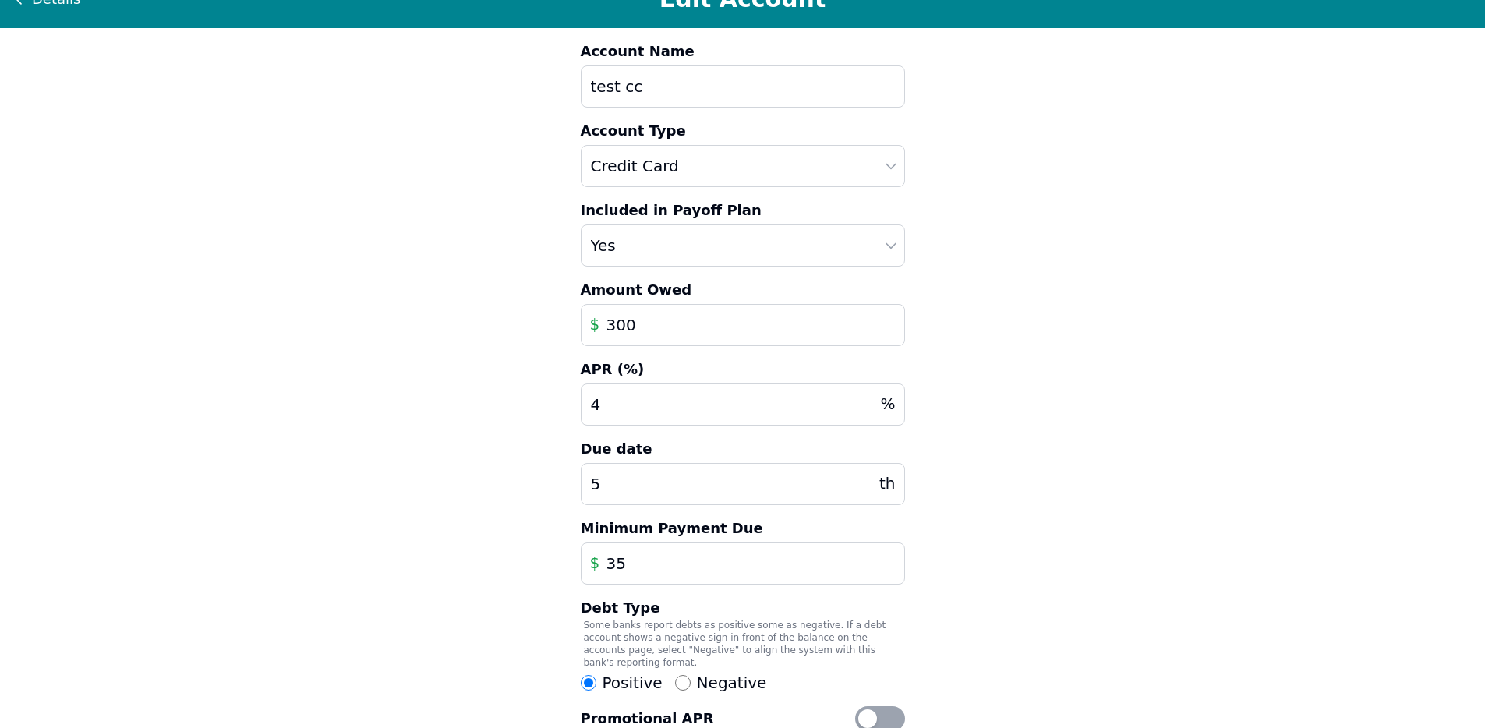
scroll to position [194, 0]
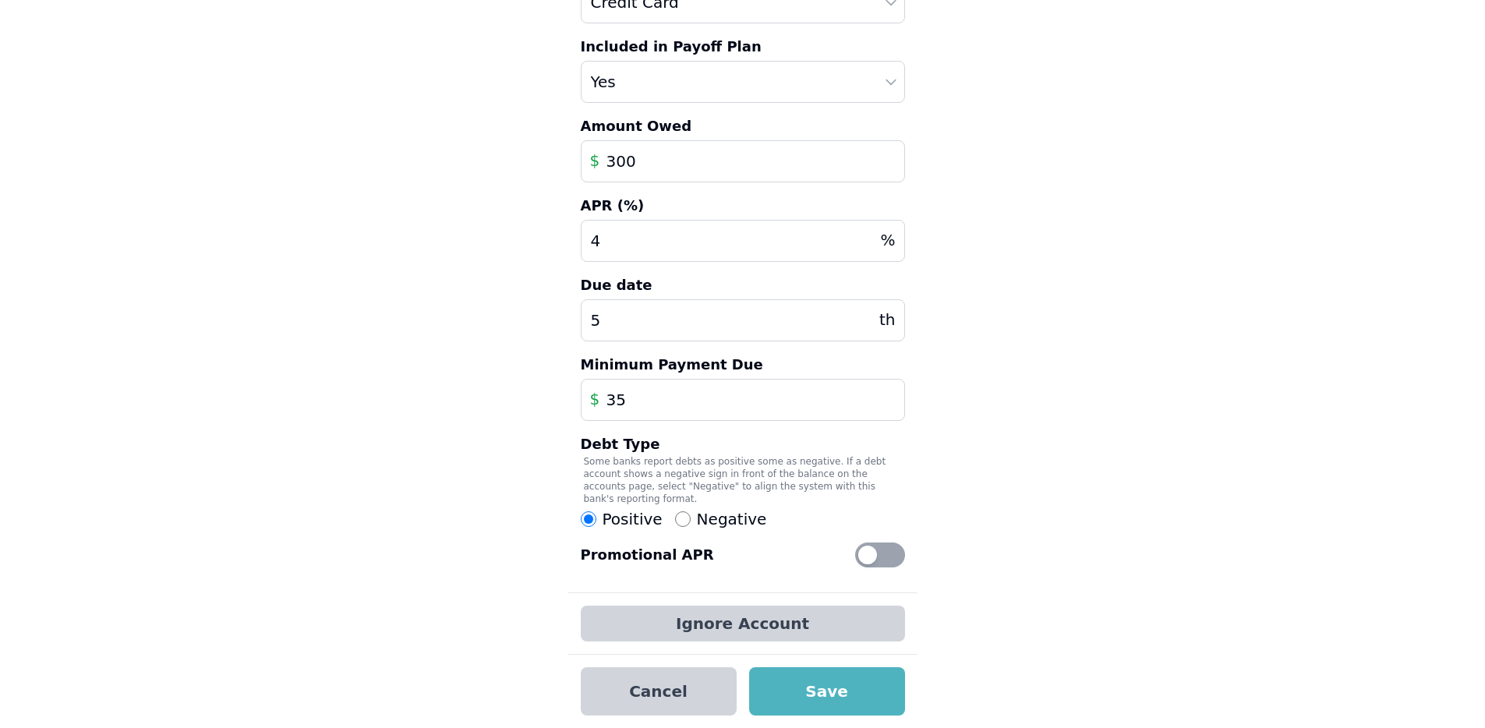
click at [729, 511] on span "Negative" at bounding box center [732, 519] width 70 height 22
click at [690, 511] on input "Negative" at bounding box center [683, 519] width 16 height 16
radio input "true"
radio input "false"
click at [789, 674] on button "Save" at bounding box center [827, 691] width 156 height 48
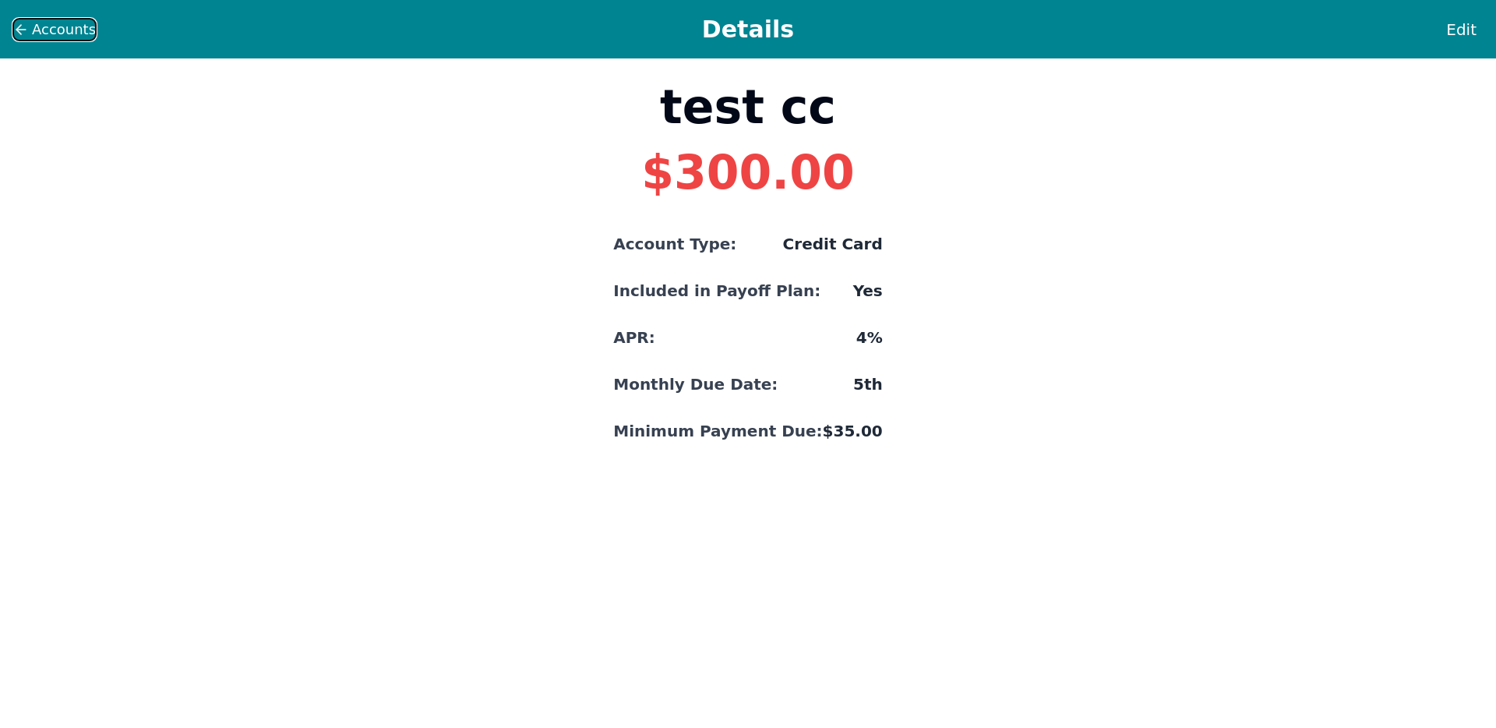
click at [83, 28] on span "Accounts" at bounding box center [64, 30] width 64 height 22
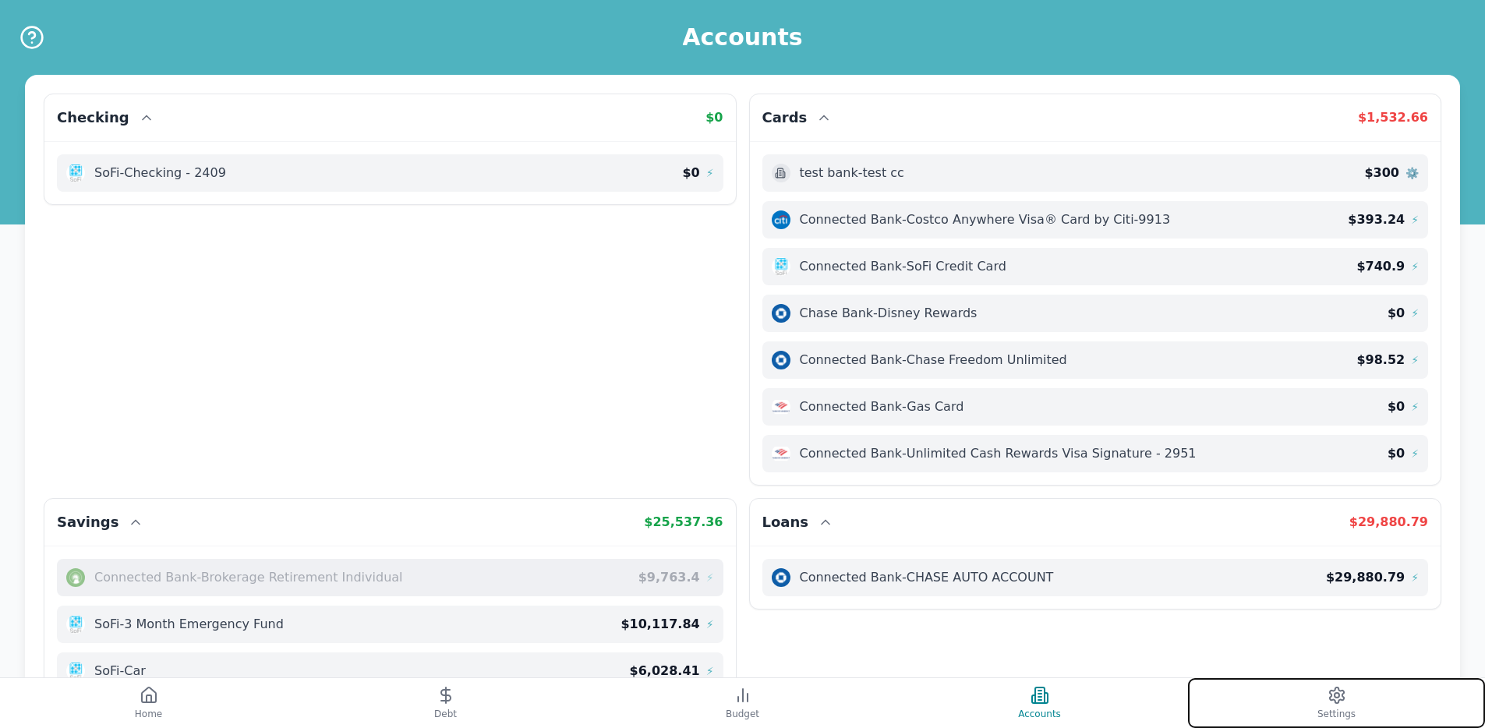
click at [1246, 695] on button "Settings" at bounding box center [1336, 703] width 297 height 50
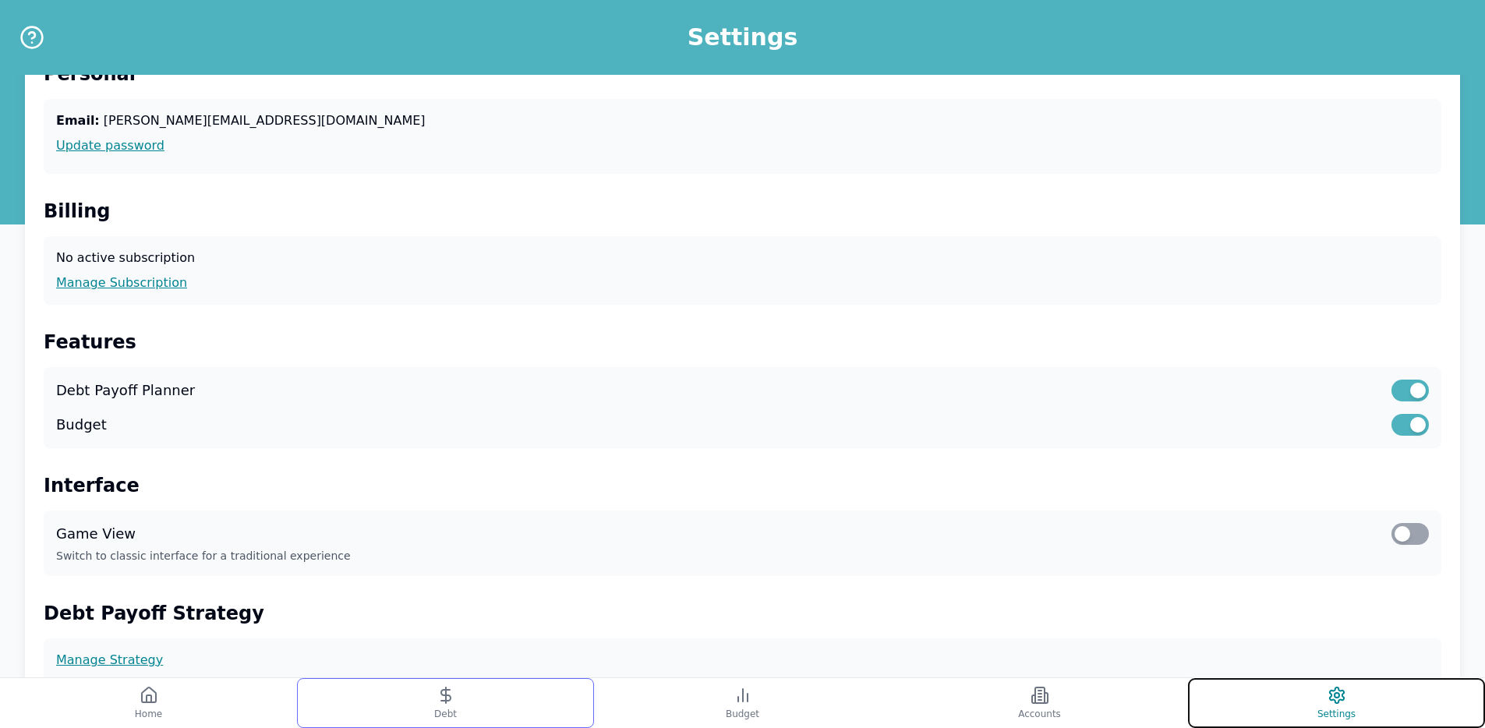
scroll to position [62, 0]
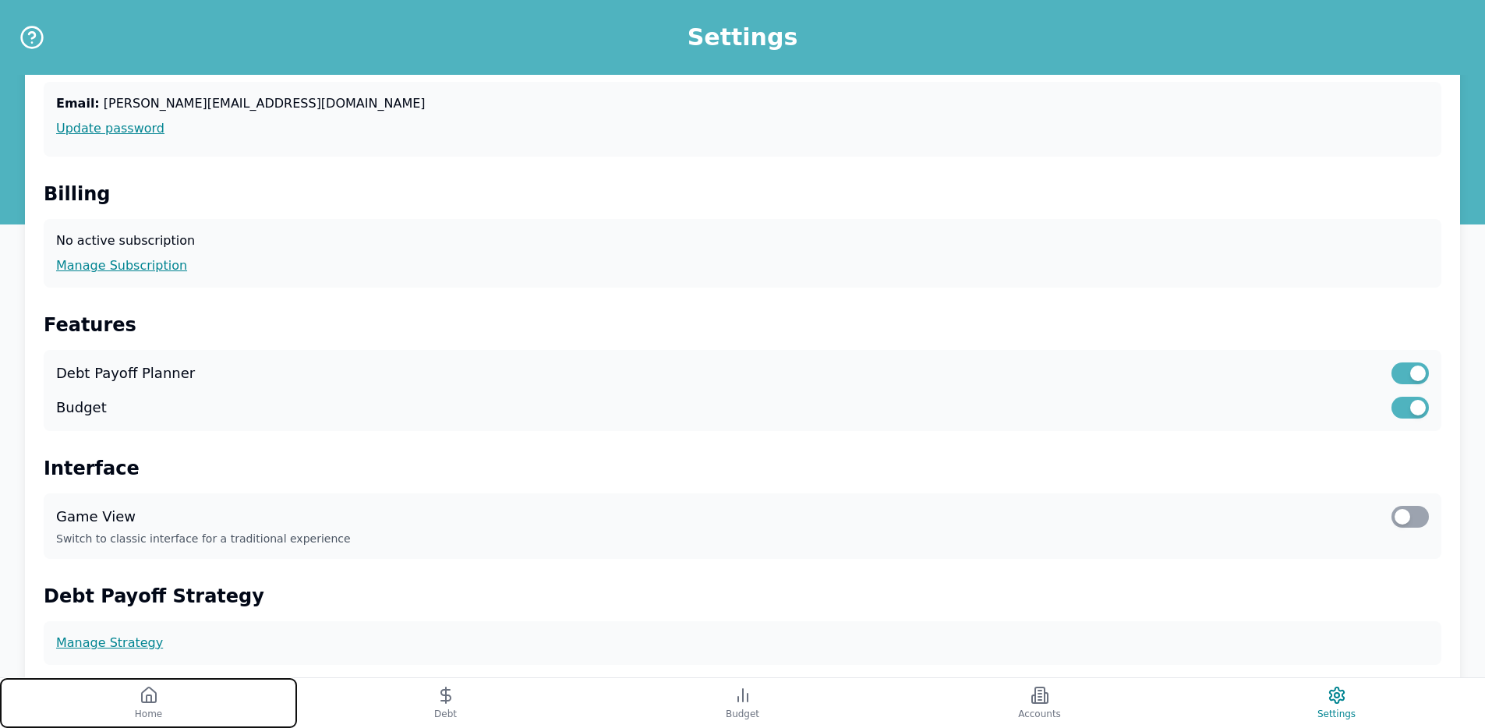
click at [213, 691] on button "Home" at bounding box center [148, 703] width 297 height 50
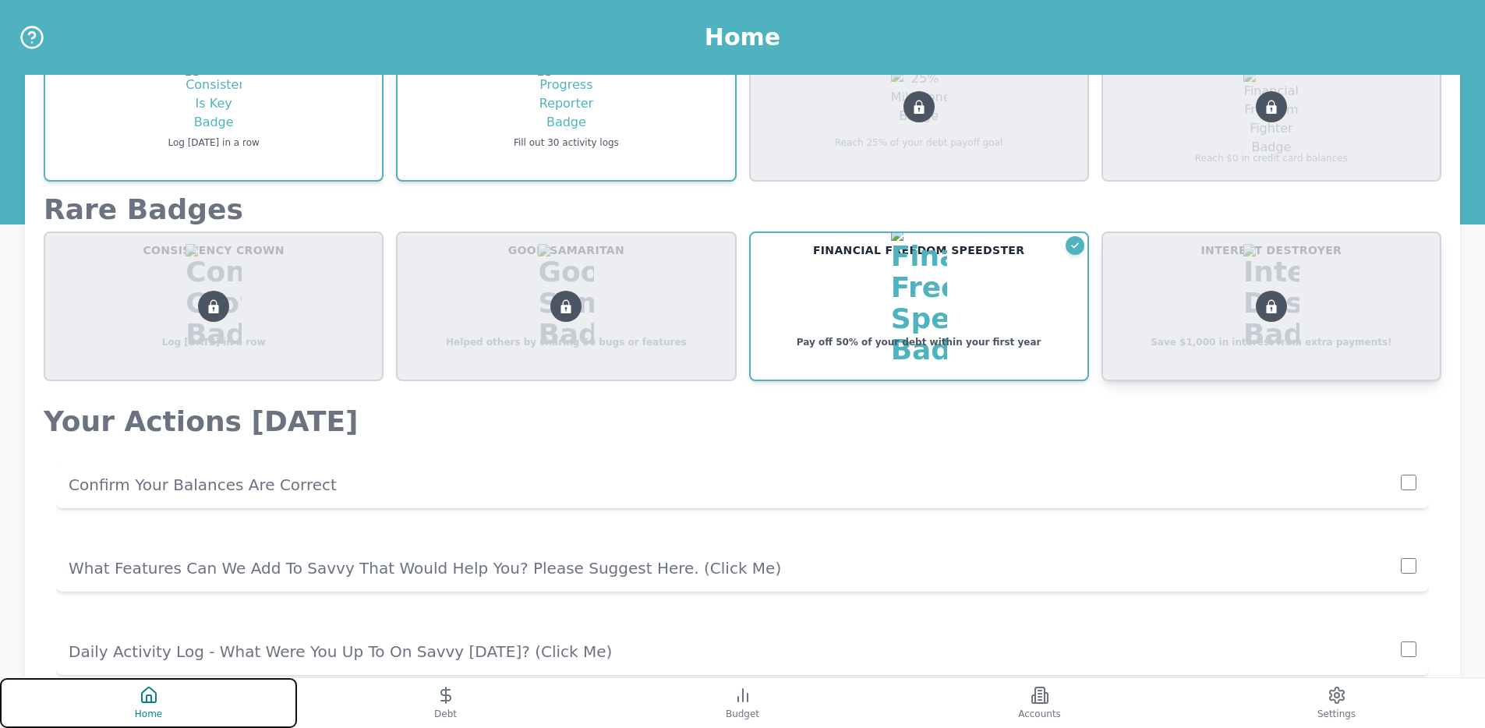
scroll to position [1013, 0]
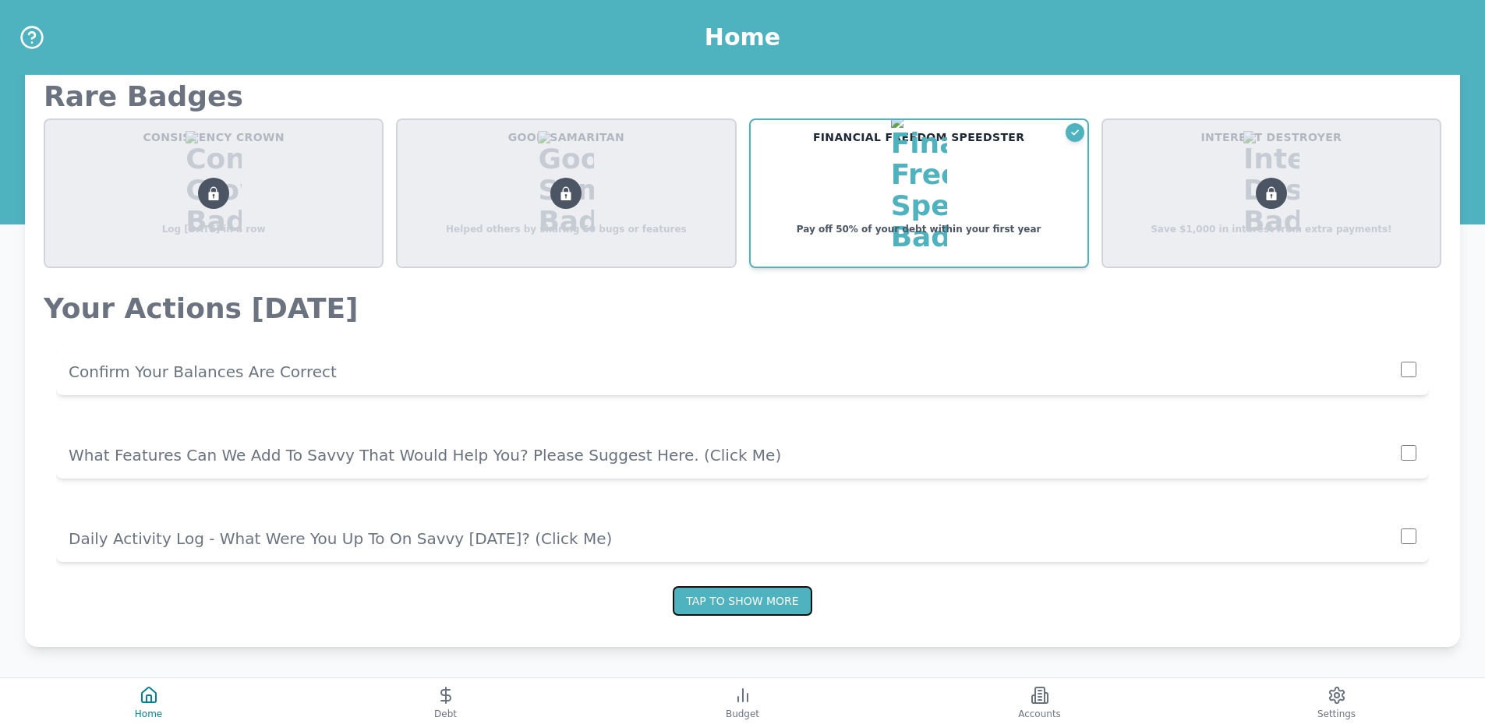
click at [740, 600] on button "Tap to show more" at bounding box center [742, 601] width 139 height 30
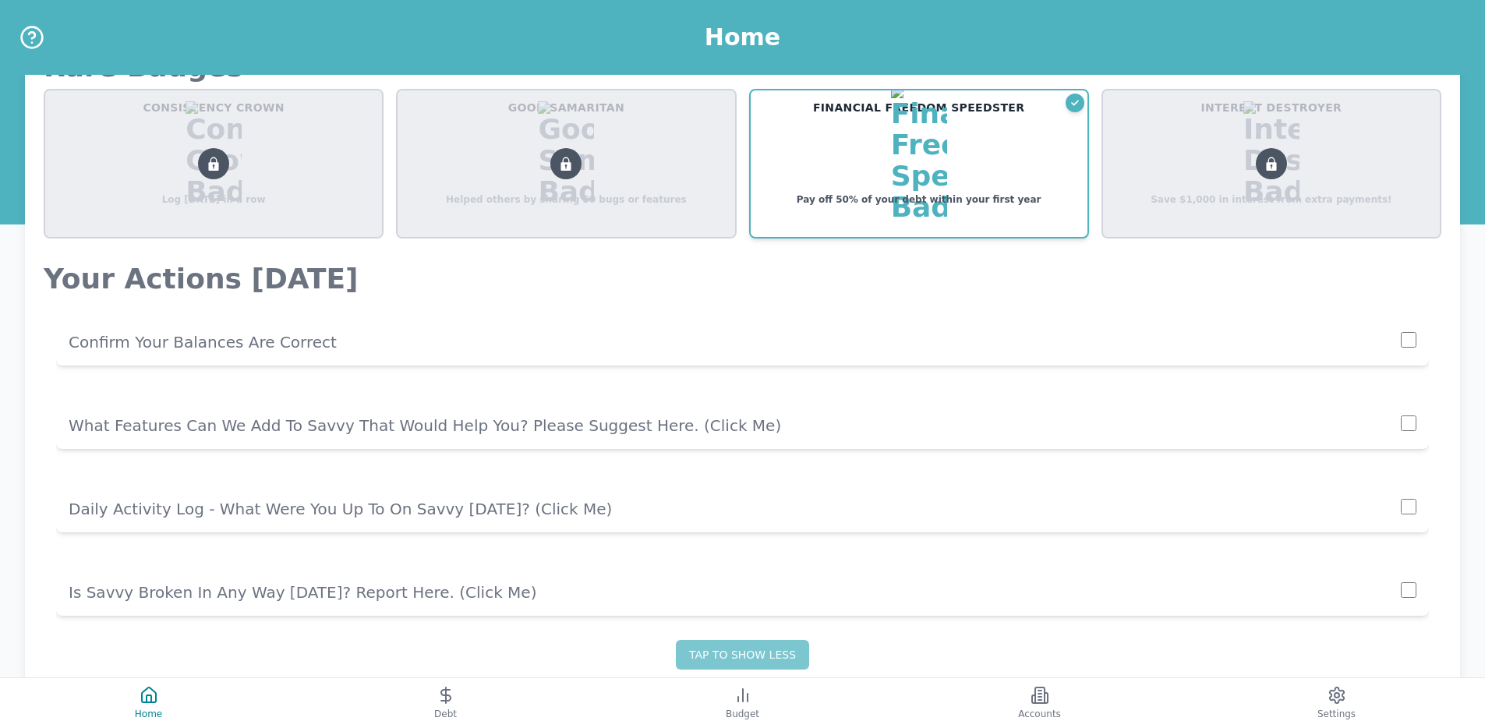
scroll to position [1096, 0]
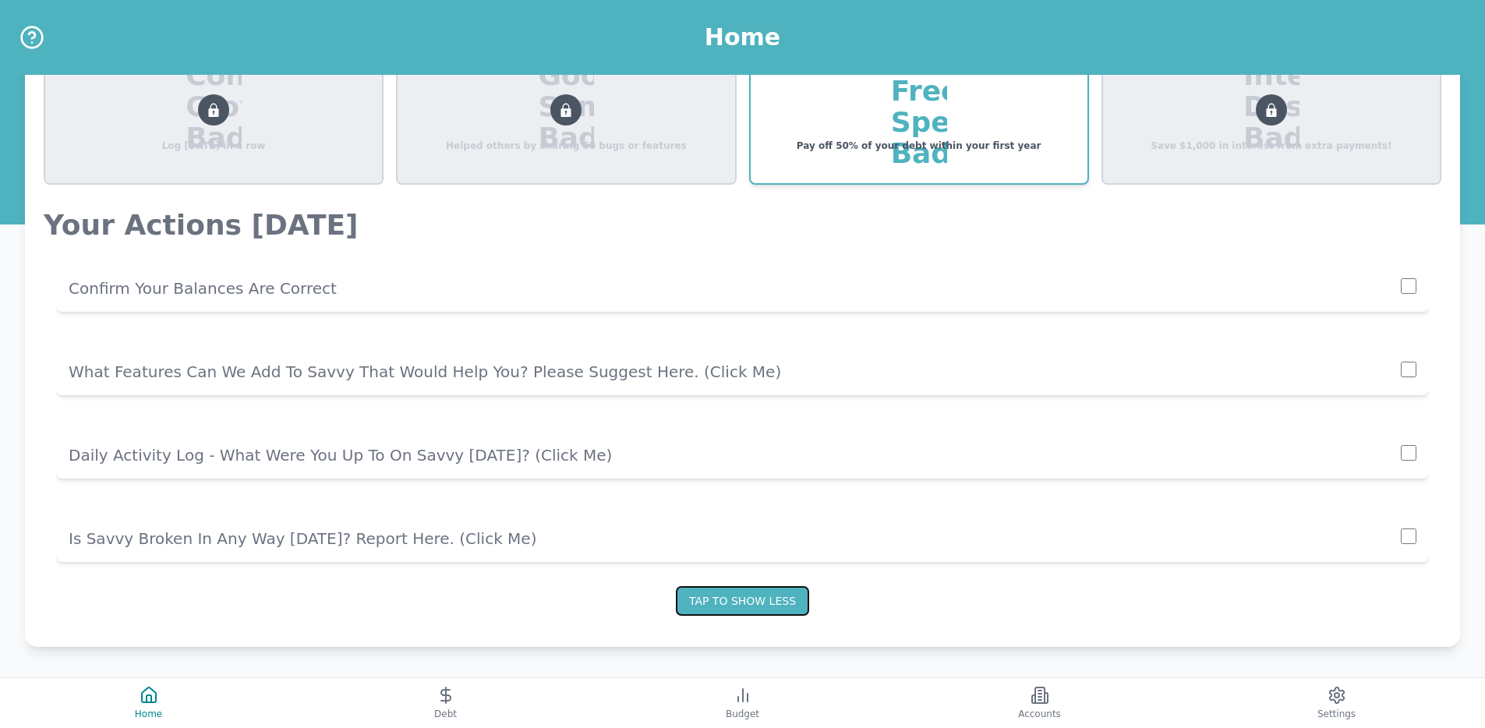
click at [737, 597] on button "Tap to show less" at bounding box center [742, 601] width 133 height 30
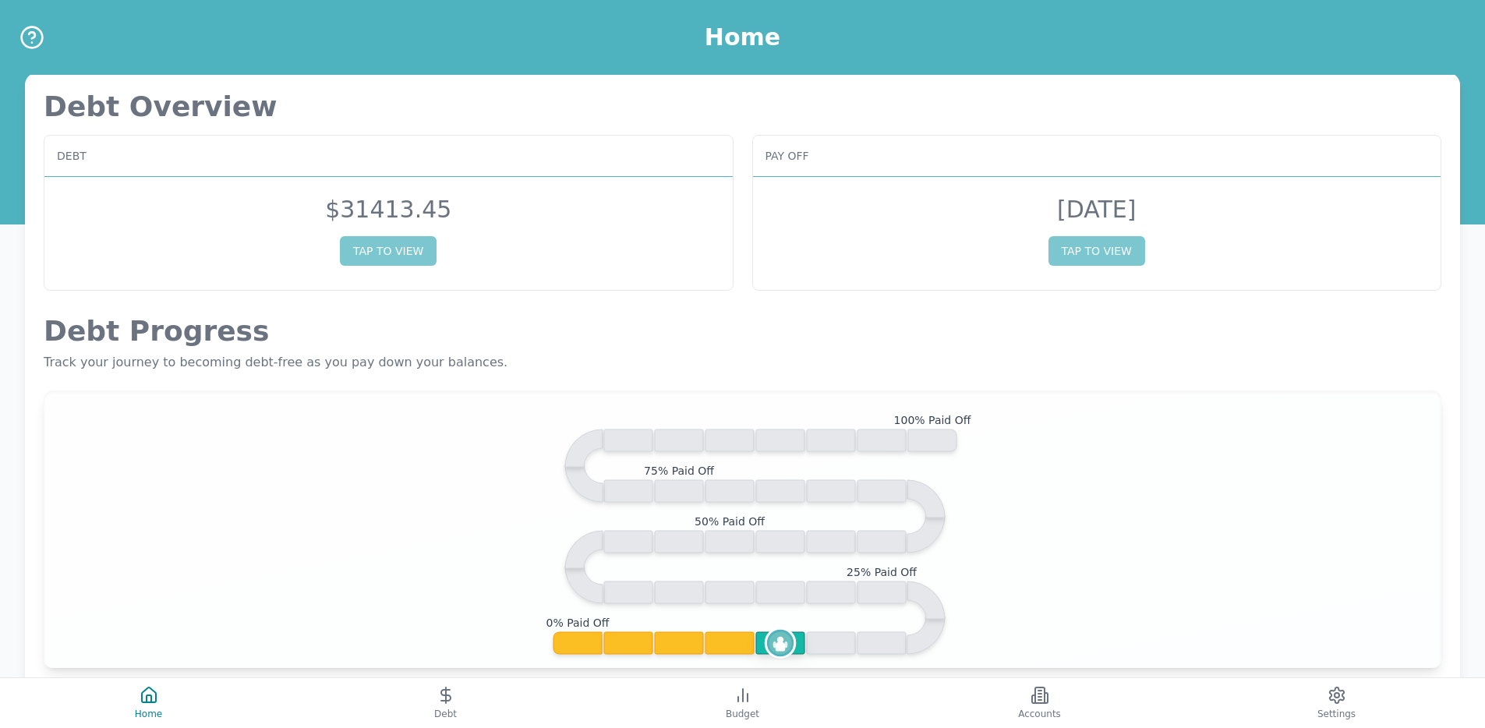
scroll to position [3, 0]
click at [395, 705] on button "Debt" at bounding box center [445, 703] width 297 height 50
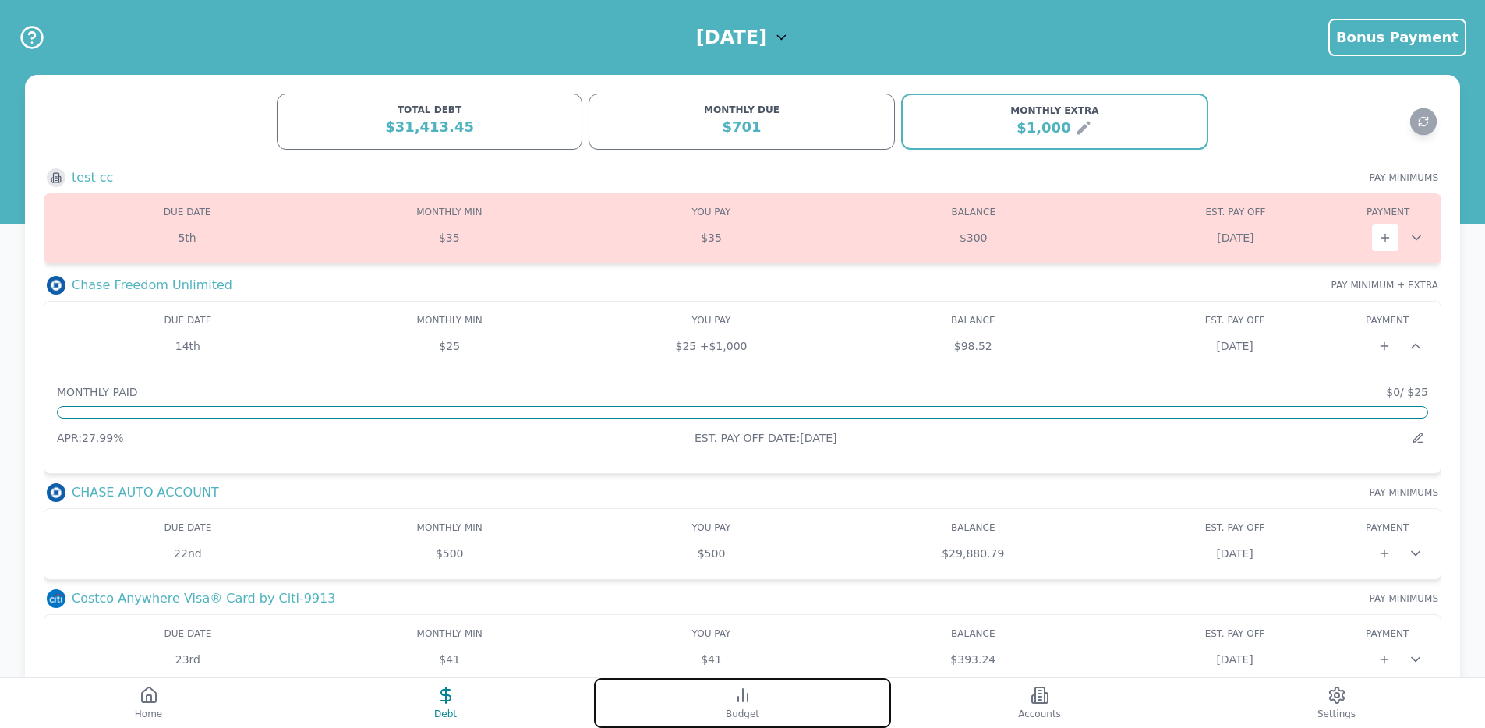
click at [674, 687] on button "Budget" at bounding box center [742, 703] width 297 height 50
